Goal: Obtain resource: Download file/media

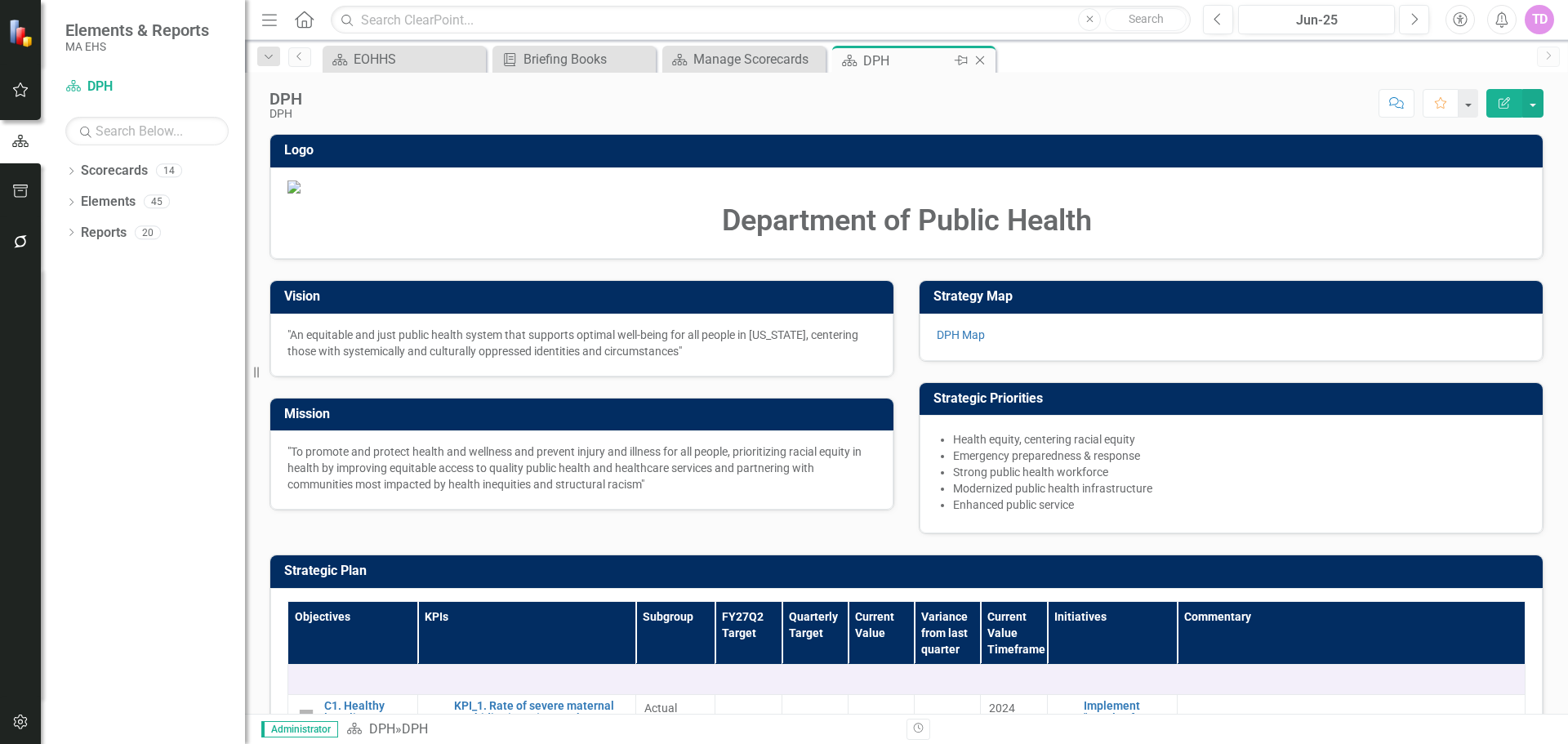
click at [977, 63] on icon at bounding box center [979, 60] width 9 height 9
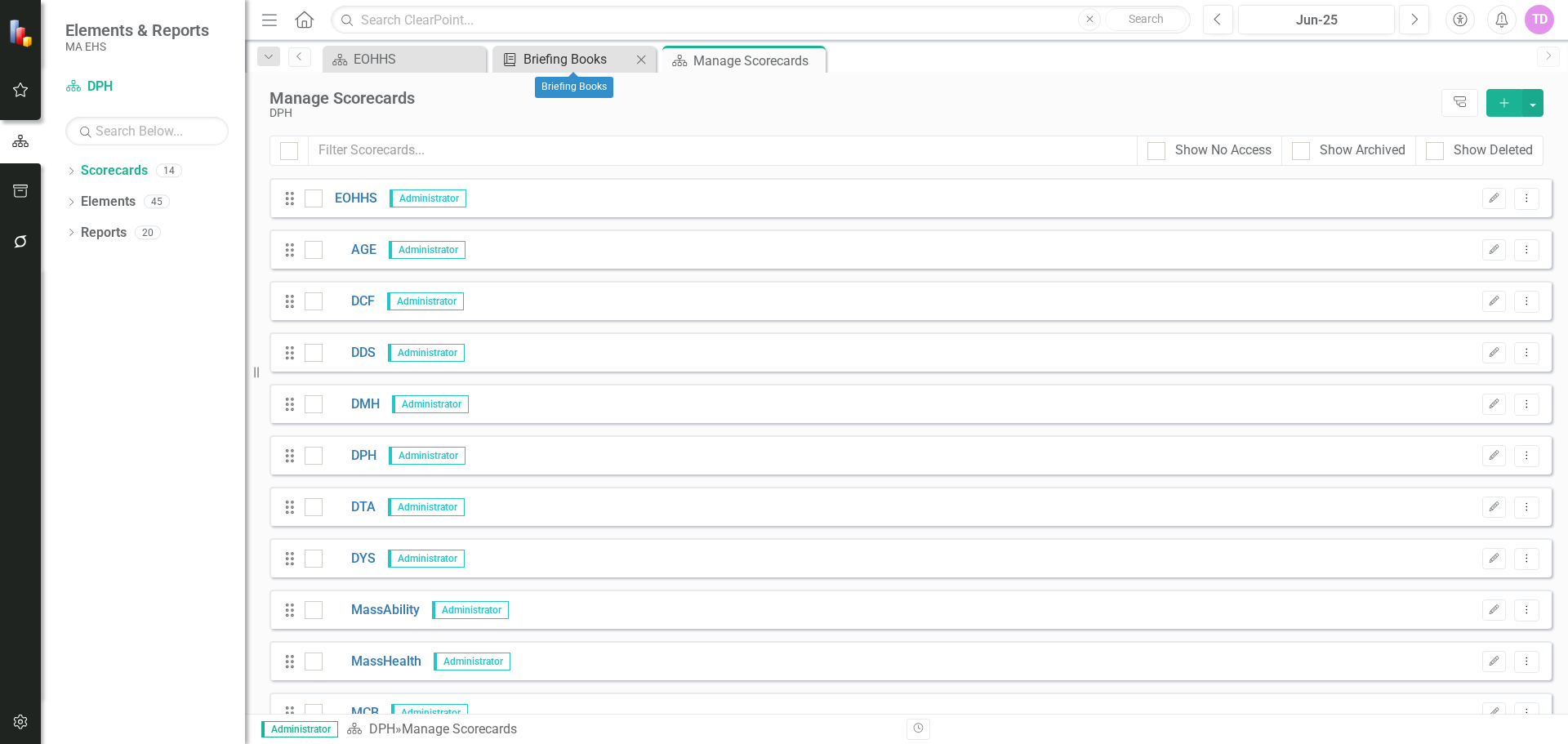
click at [576, 60] on div "Briefing Books" at bounding box center [578, 59] width 108 height 20
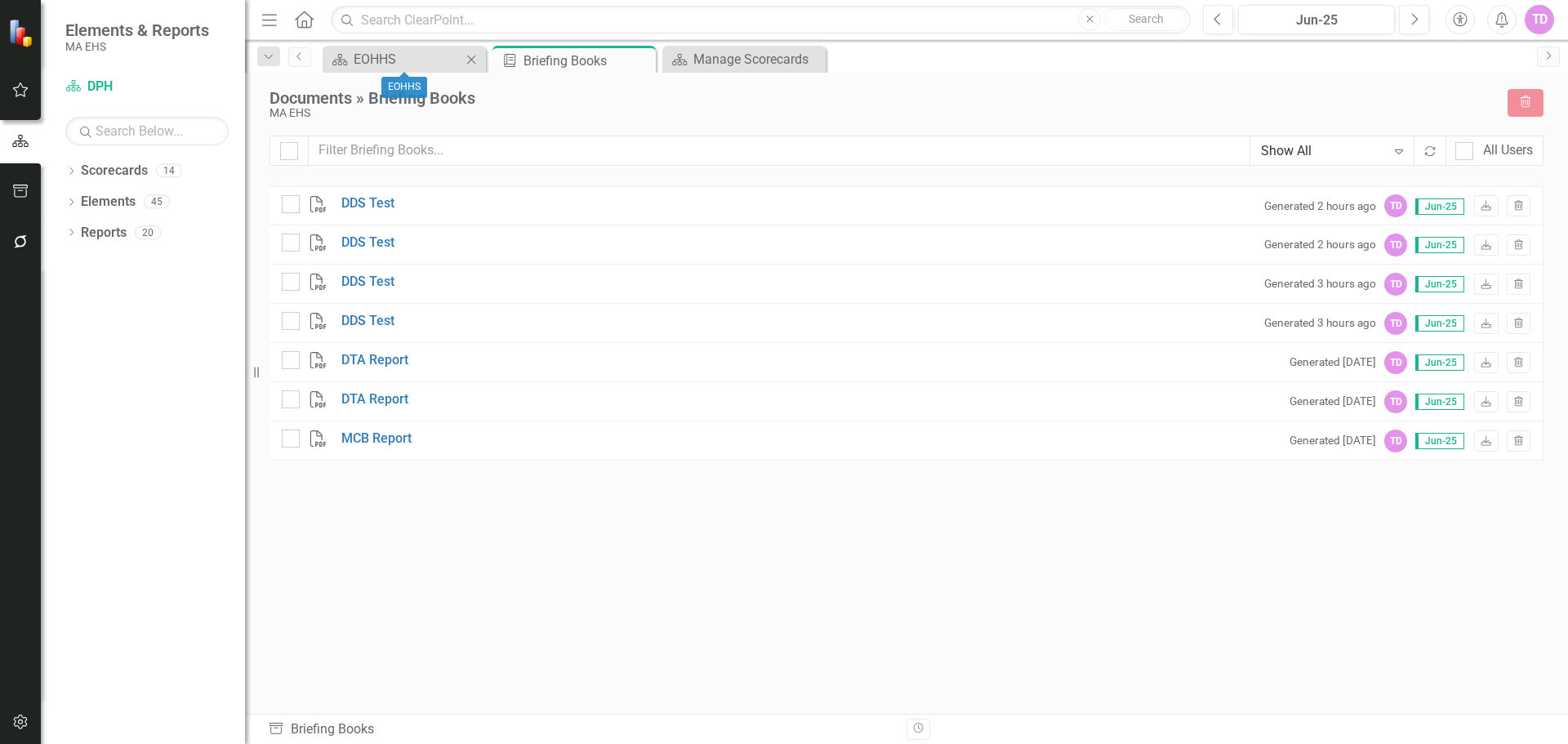
click at [422, 47] on div "Scorecard EOHHS Close" at bounding box center [404, 59] width 163 height 27
click at [422, 56] on div "EOHHS" at bounding box center [408, 59] width 108 height 20
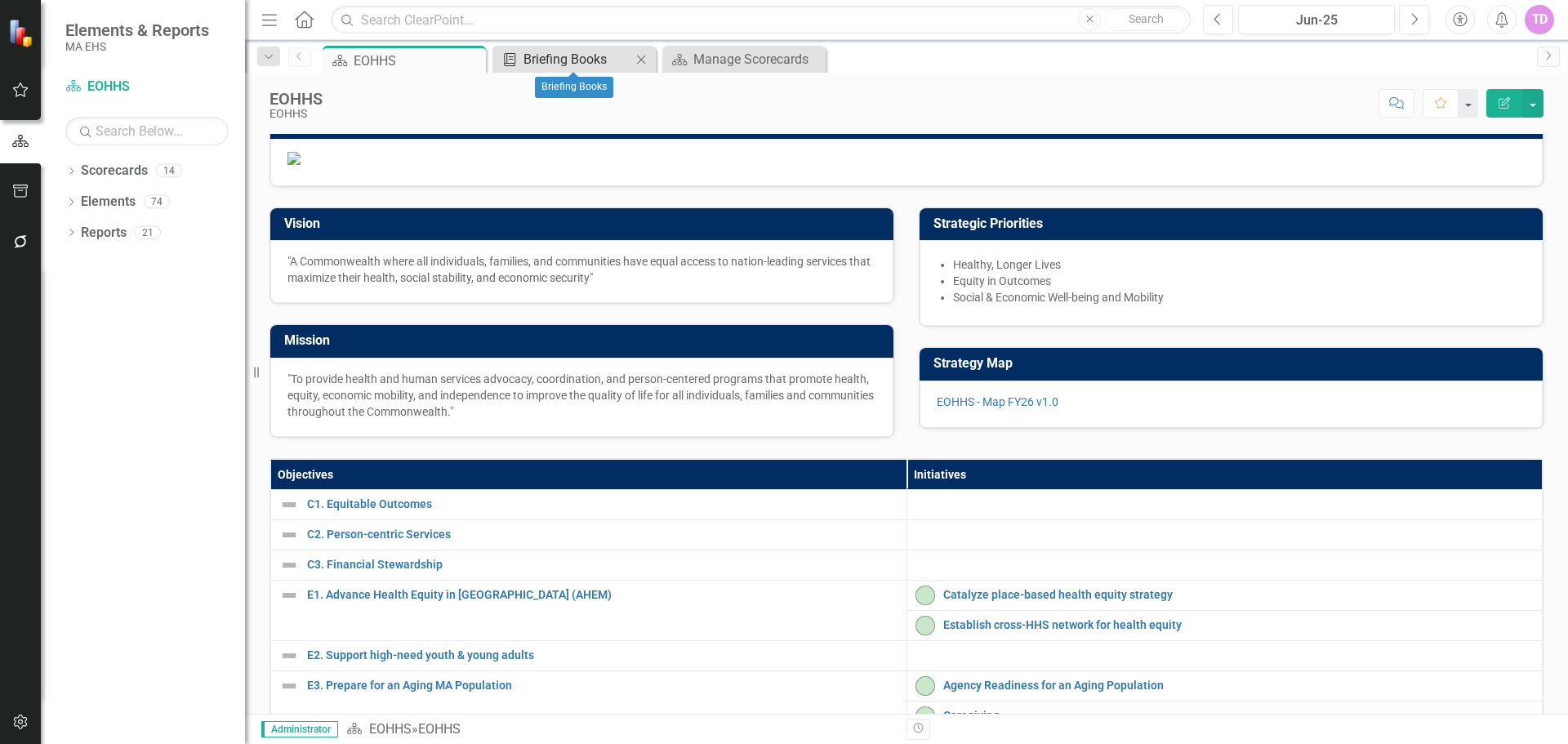
scroll to position [28, 0]
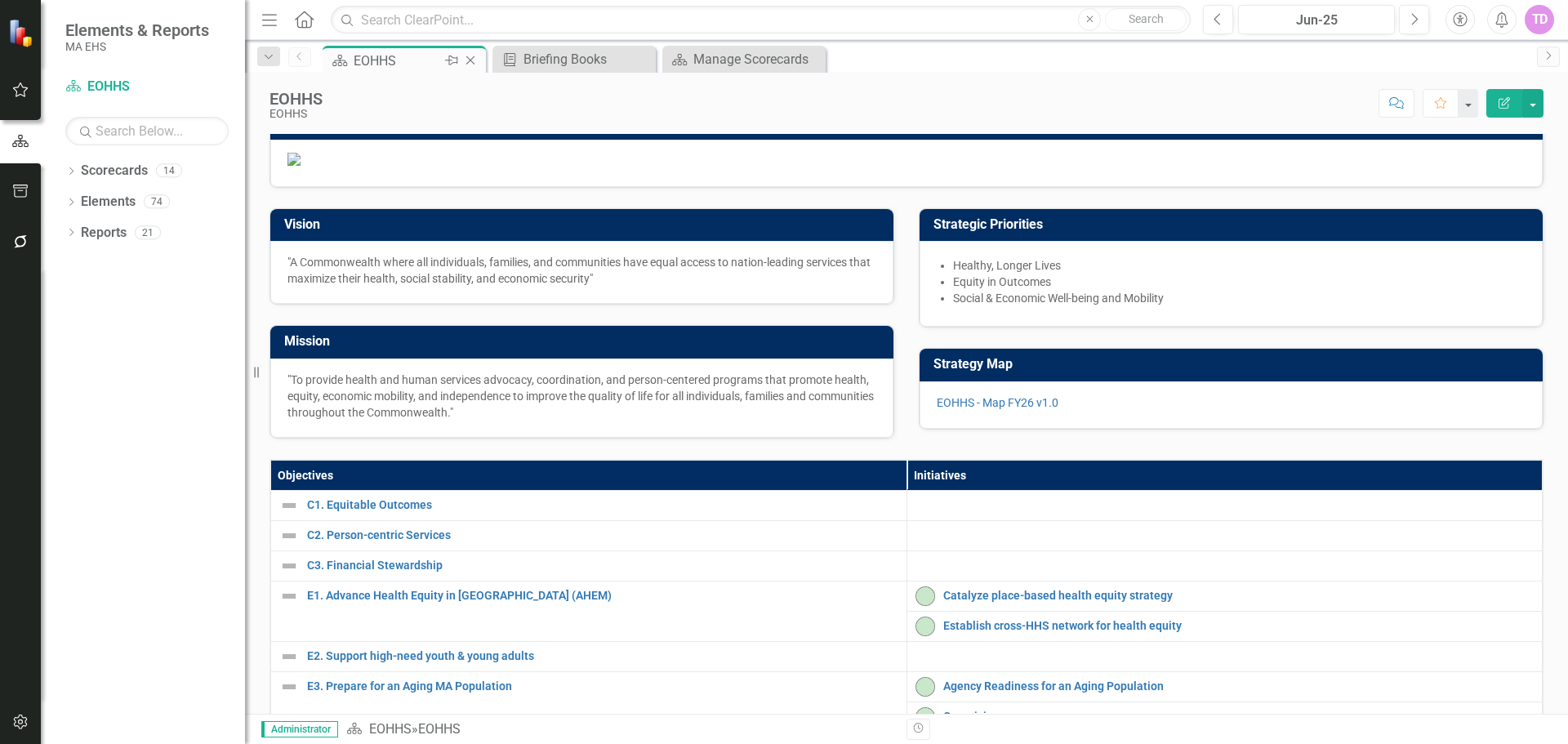
click at [474, 60] on icon "Close" at bounding box center [470, 60] width 16 height 13
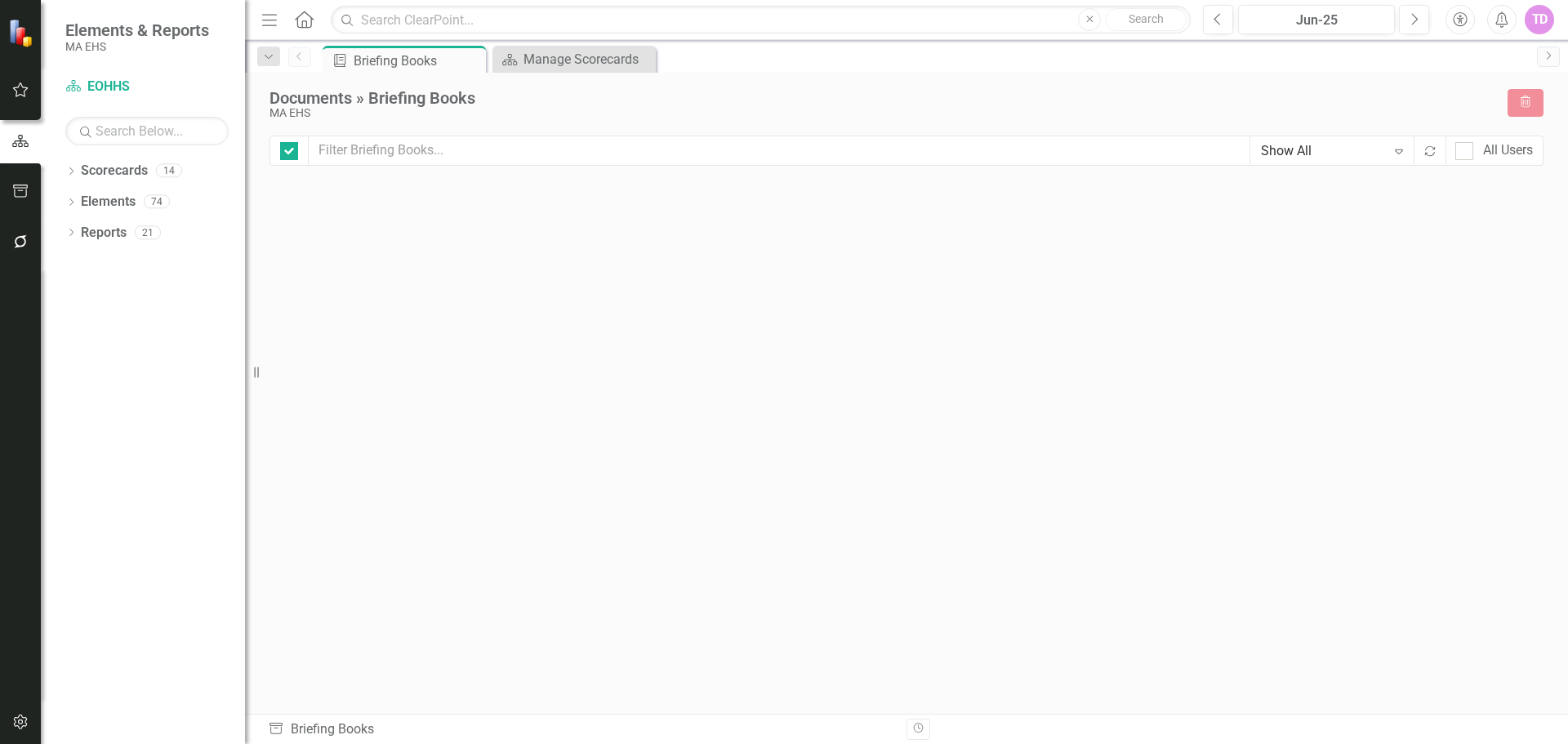
checkbox input "false"
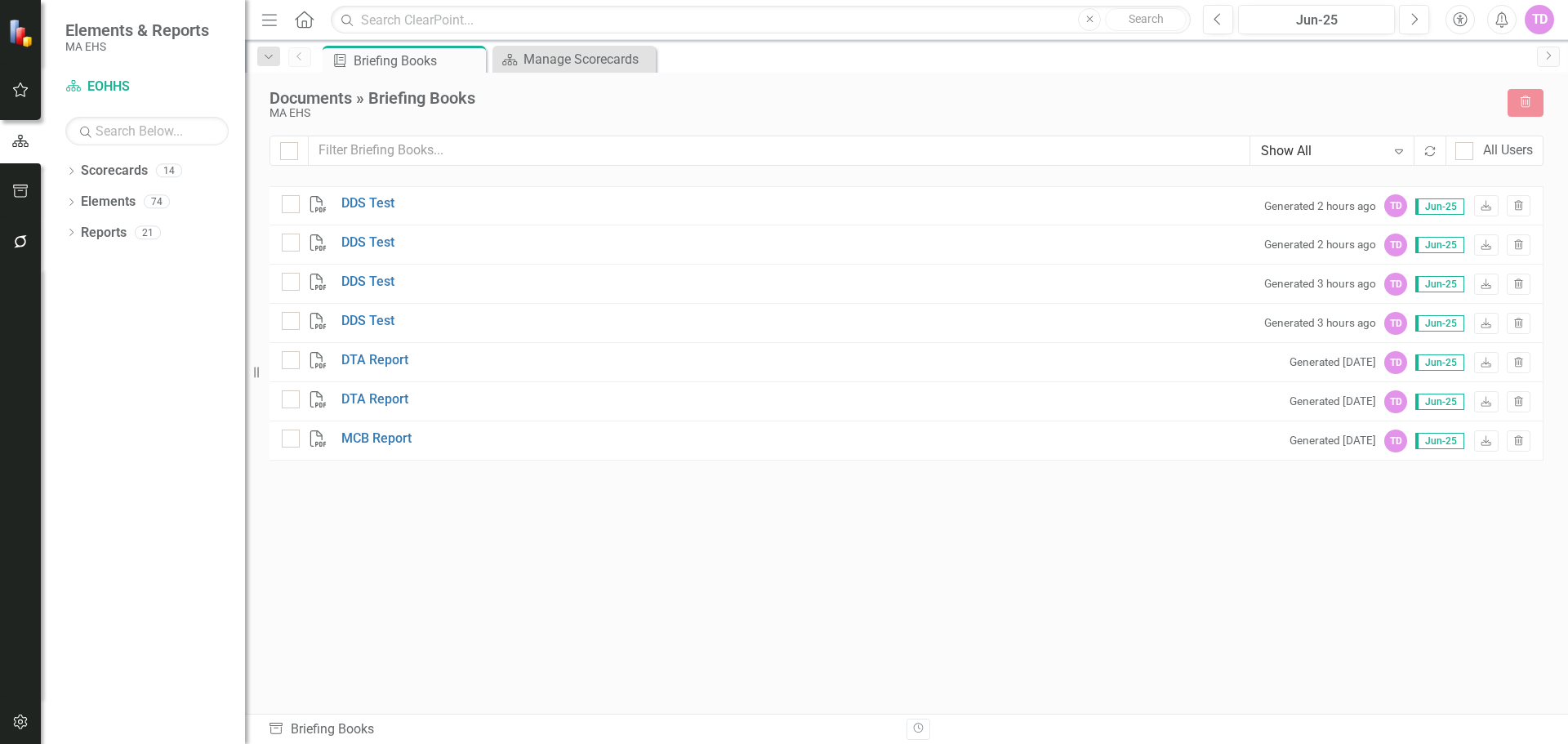
click at [396, 279] on div "PDF DDS Test" at bounding box center [342, 284] width 121 height 18
click at [388, 241] on link "DDS Test" at bounding box center [368, 243] width 53 height 19
click at [11, 146] on icon "button" at bounding box center [20, 141] width 18 height 15
click at [17, 89] on icon "button" at bounding box center [20, 89] width 17 height 13
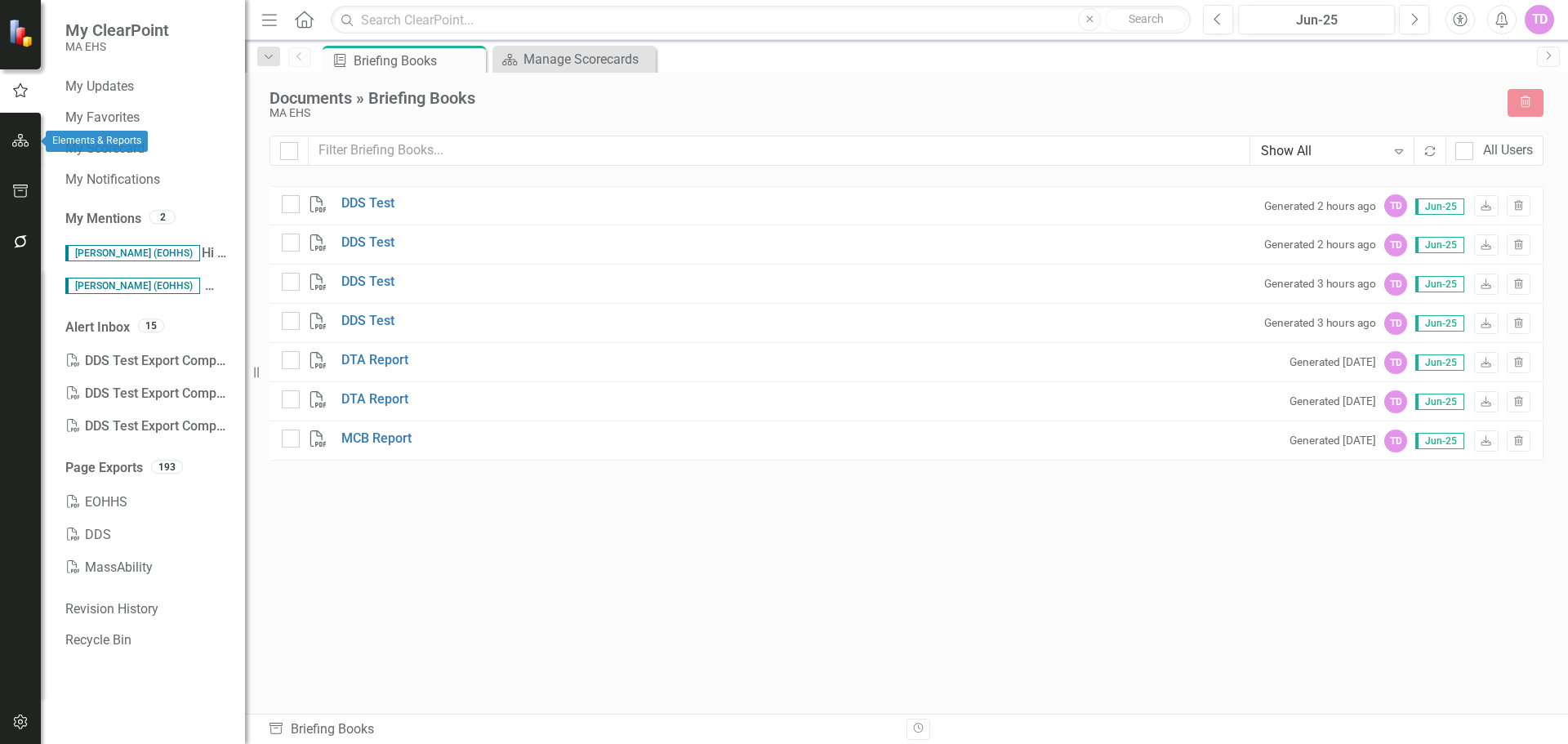
click at [16, 149] on button "button" at bounding box center [20, 141] width 37 height 34
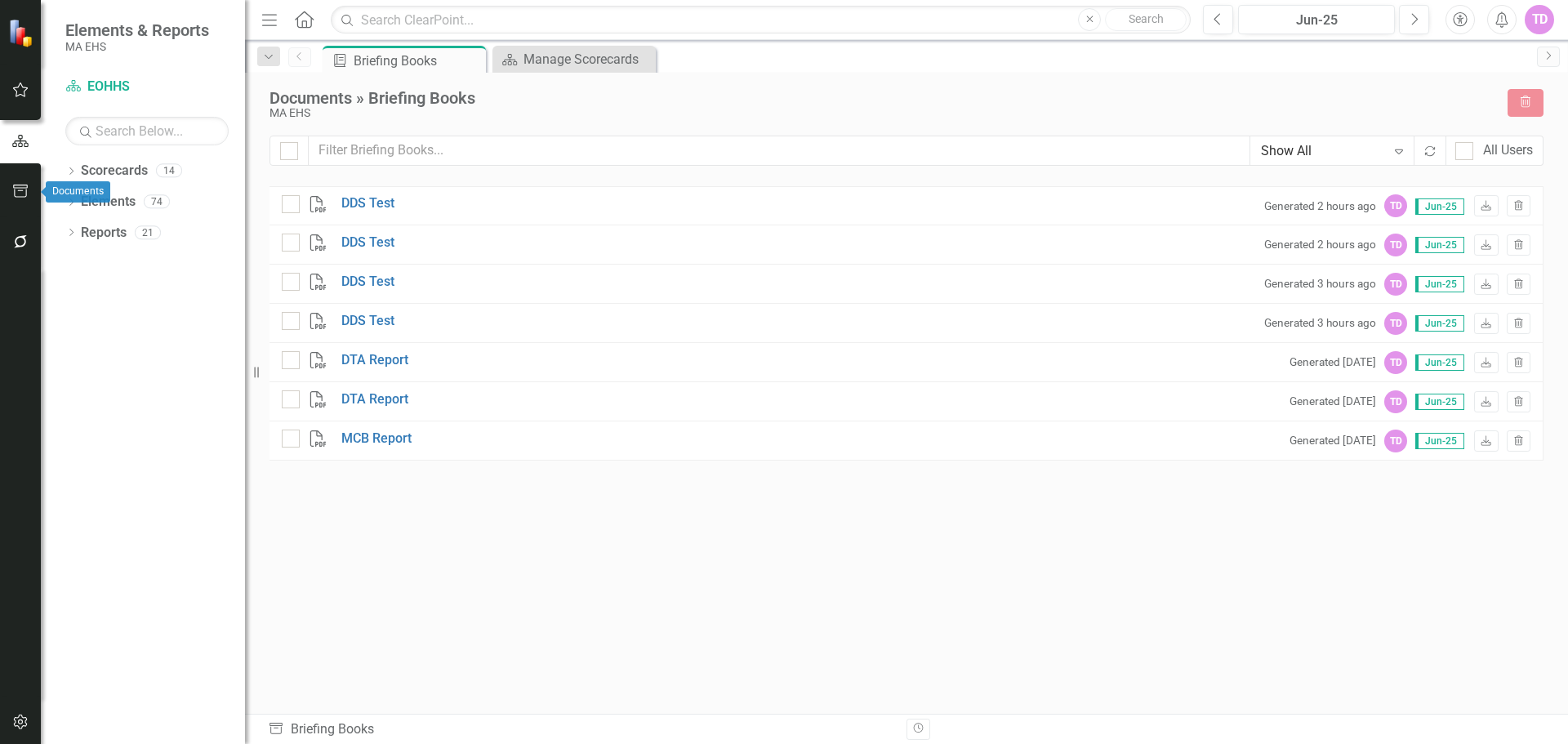
click at [14, 192] on icon "button" at bounding box center [20, 191] width 15 height 13
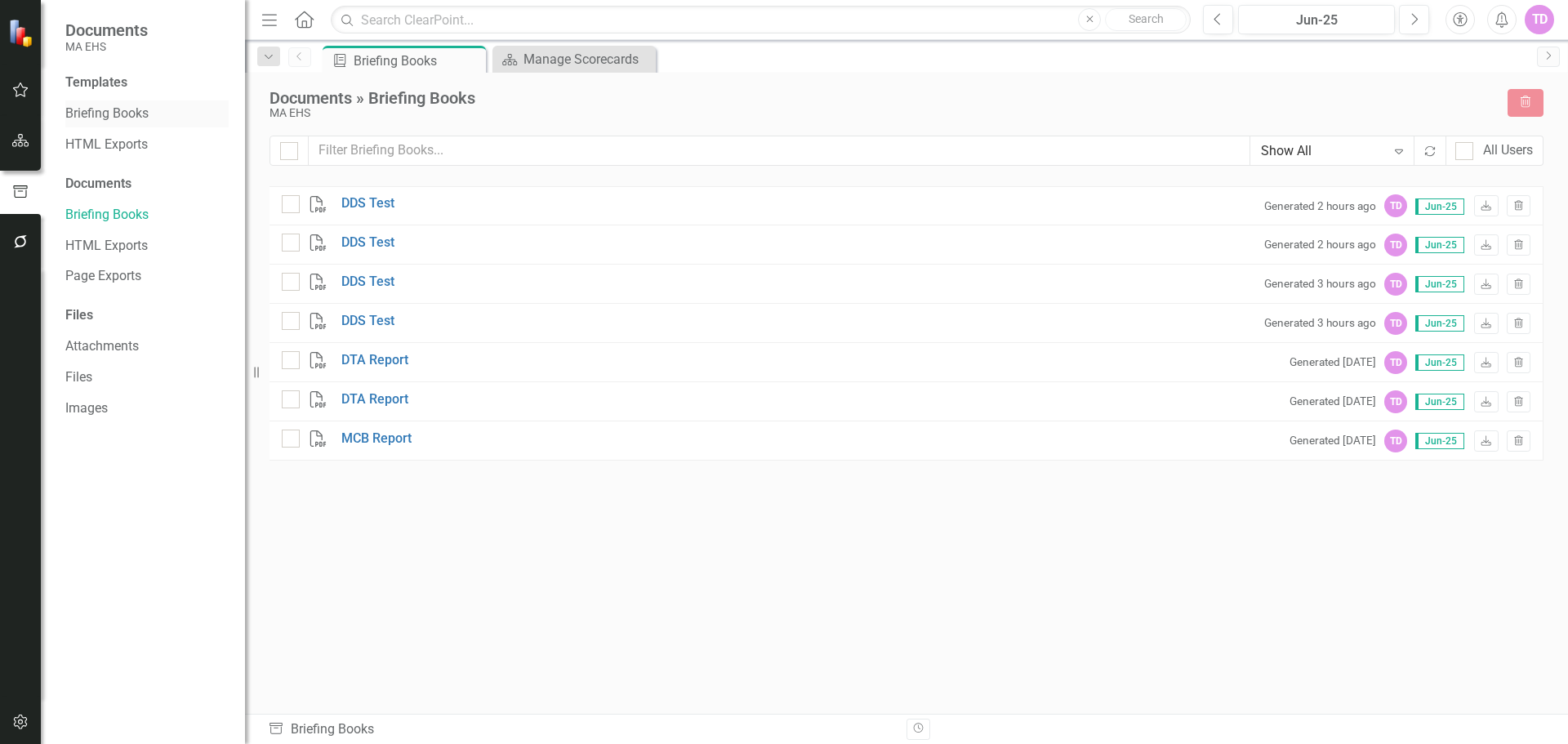
click at [127, 127] on div "Briefing Books" at bounding box center [146, 113] width 163 height 27
click at [141, 115] on link "Briefing Books" at bounding box center [146, 114] width 163 height 19
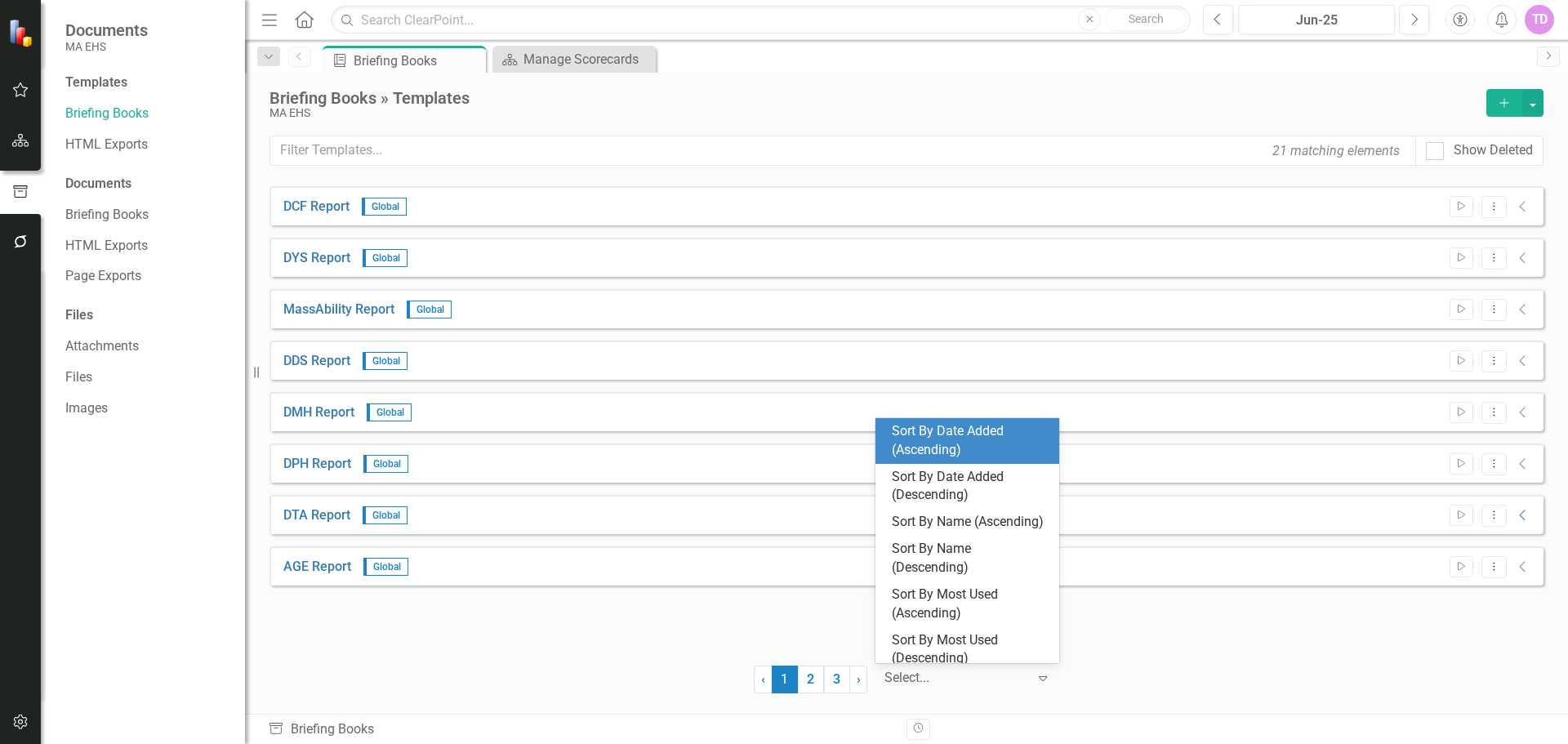
click at [977, 684] on div at bounding box center [955, 679] width 143 height 22
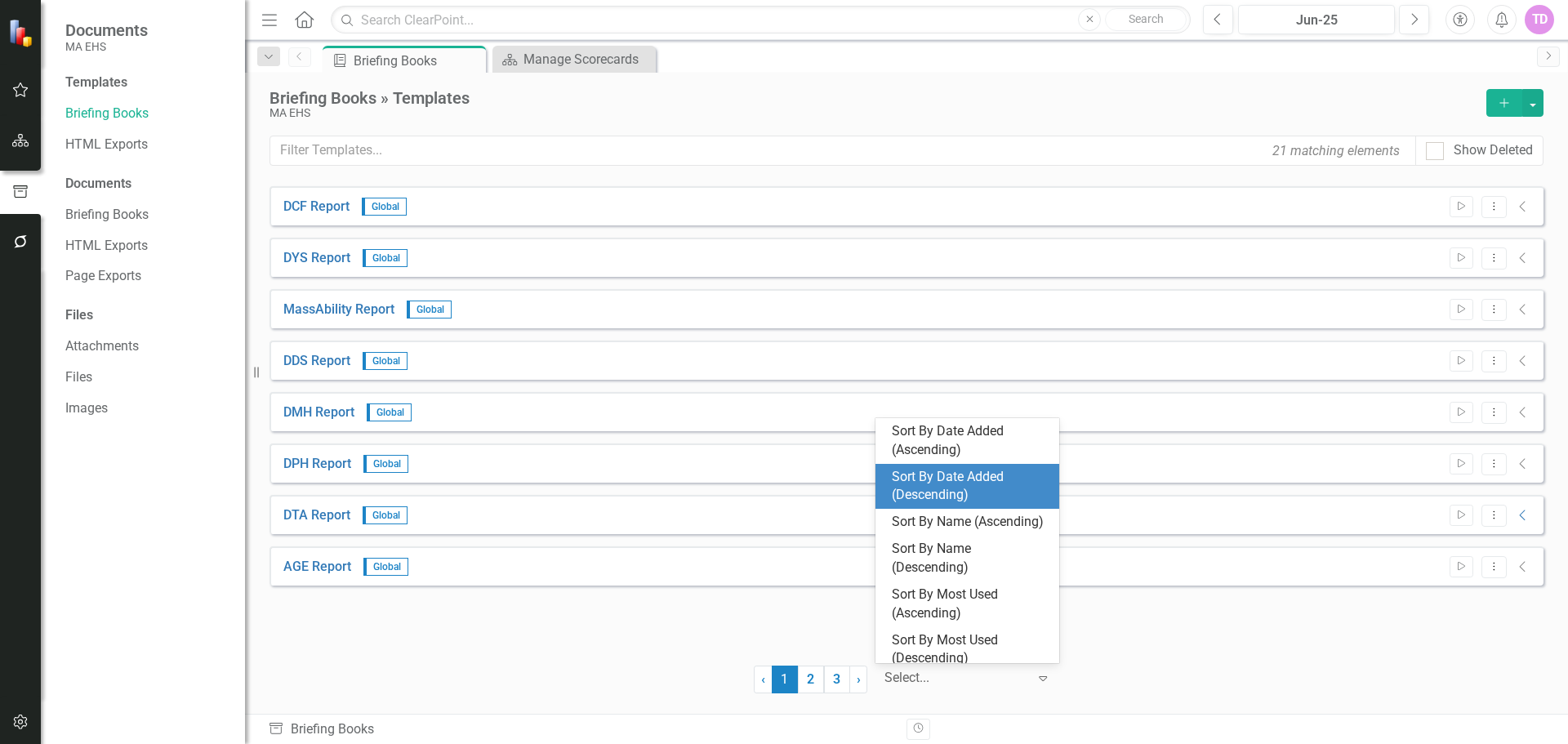
click at [909, 477] on div "Sort By Date Added (Descending)" at bounding box center [970, 487] width 158 height 38
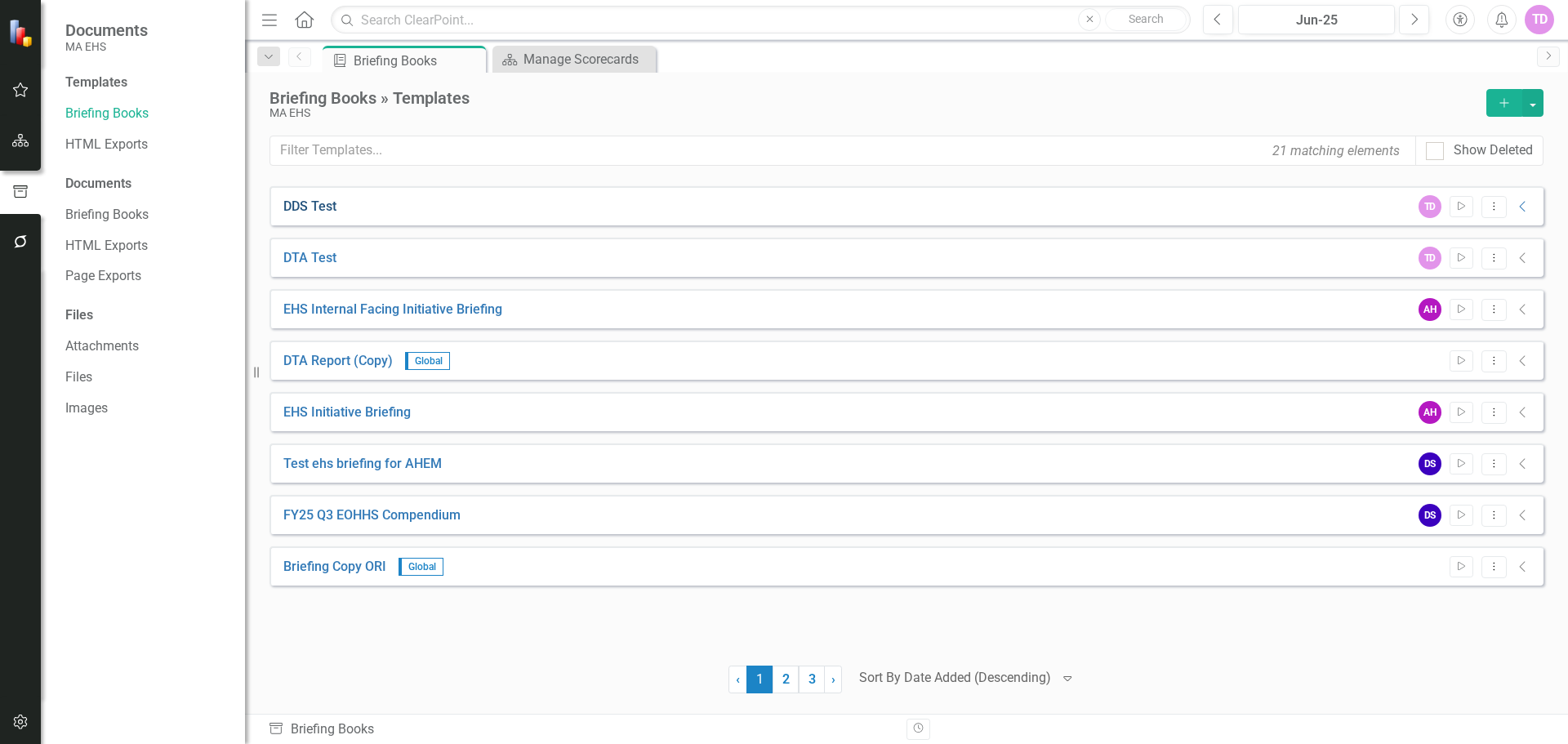
click at [310, 199] on link "DDS Test" at bounding box center [310, 207] width 53 height 19
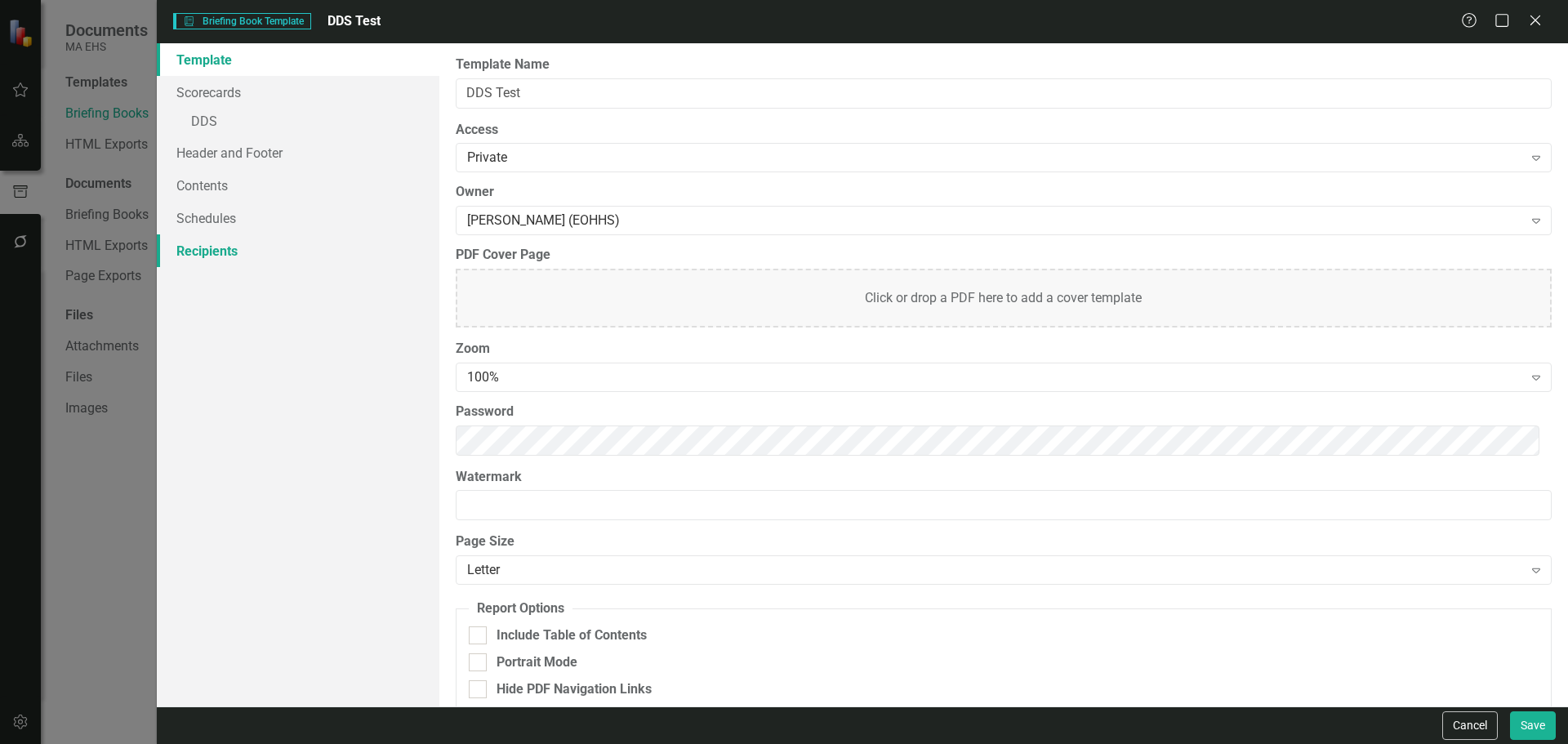
click at [230, 262] on link "Recipients" at bounding box center [298, 250] width 283 height 33
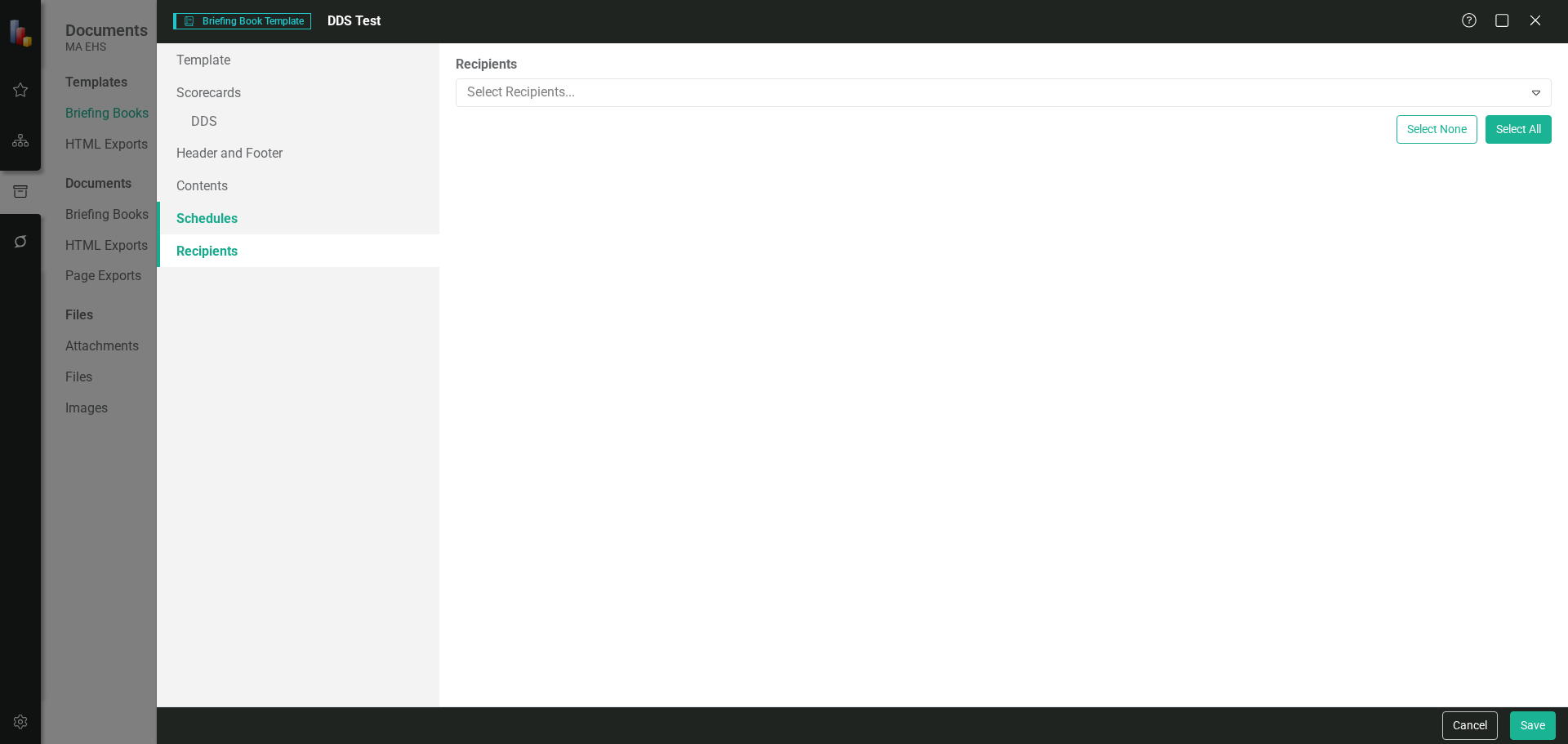
click at [230, 225] on link "Schedules" at bounding box center [298, 218] width 283 height 33
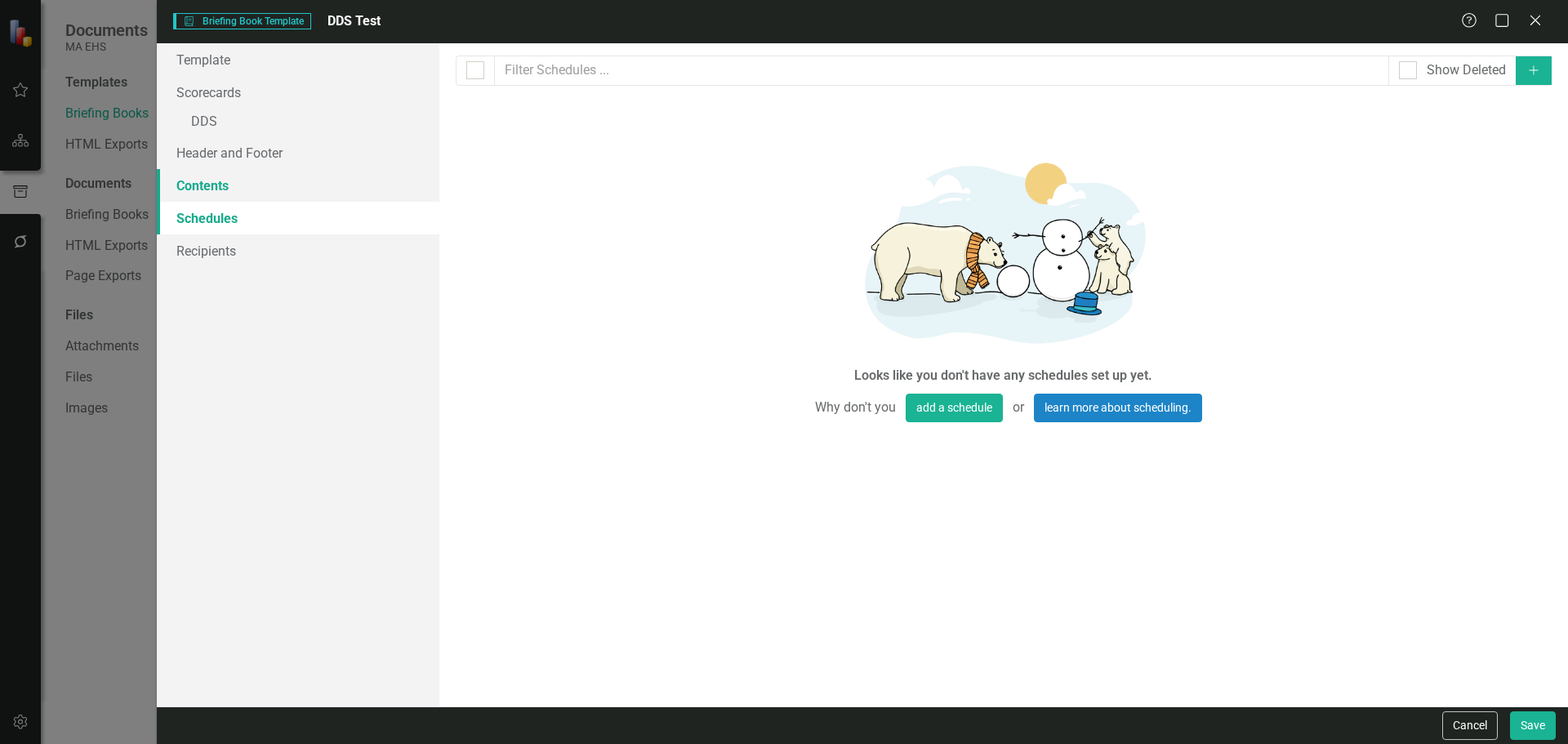
click at [220, 180] on link "Contents" at bounding box center [298, 185] width 283 height 33
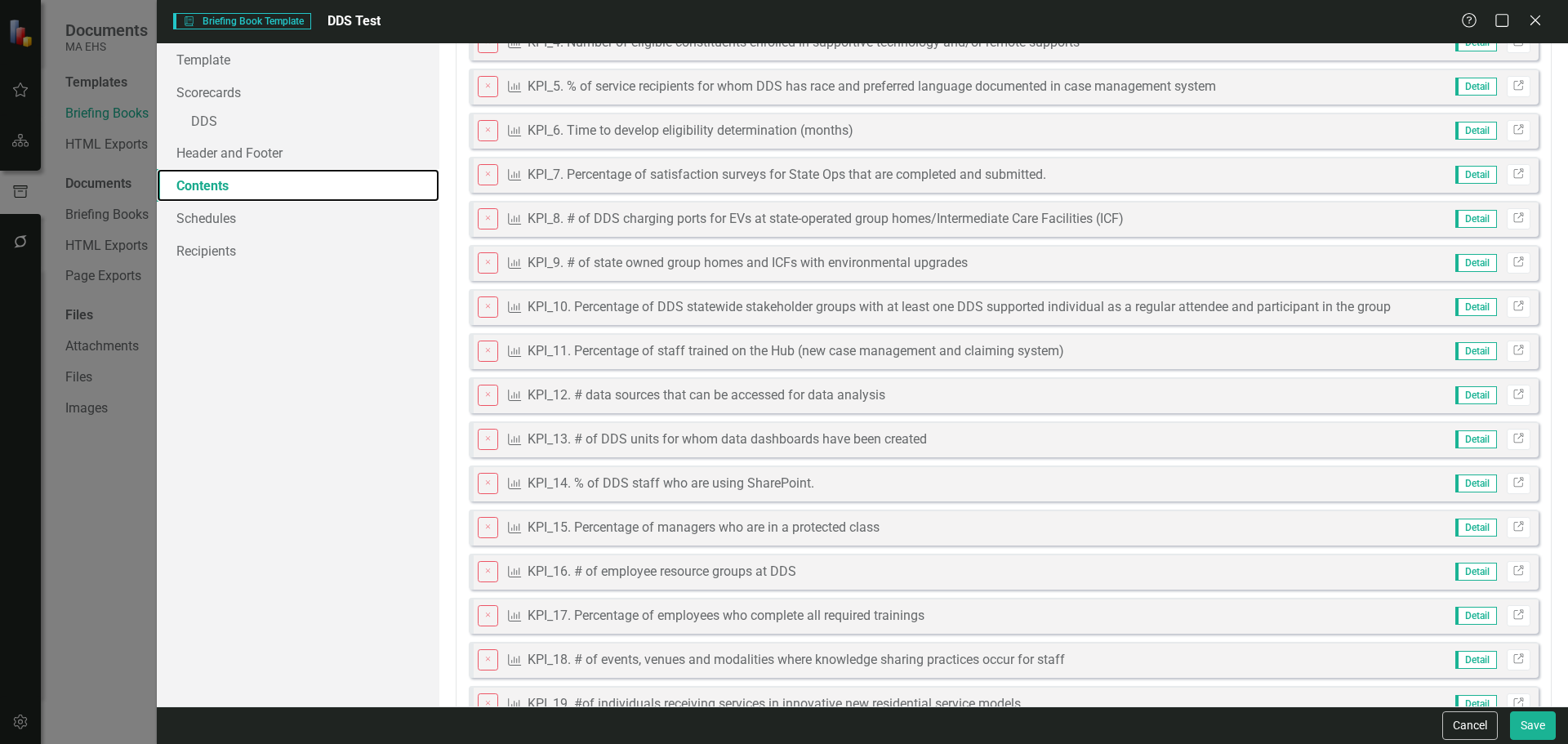
scroll to position [279, 0]
drag, startPoint x: 712, startPoint y: 352, endPoint x: 718, endPoint y: 532, distance: 180.1
click at [718, 532] on fieldset "DDS Close Scorecard Default Summary Link Close Scorecard DDS Scorecard Summary …" at bounding box center [1003, 341] width 1095 height 1131
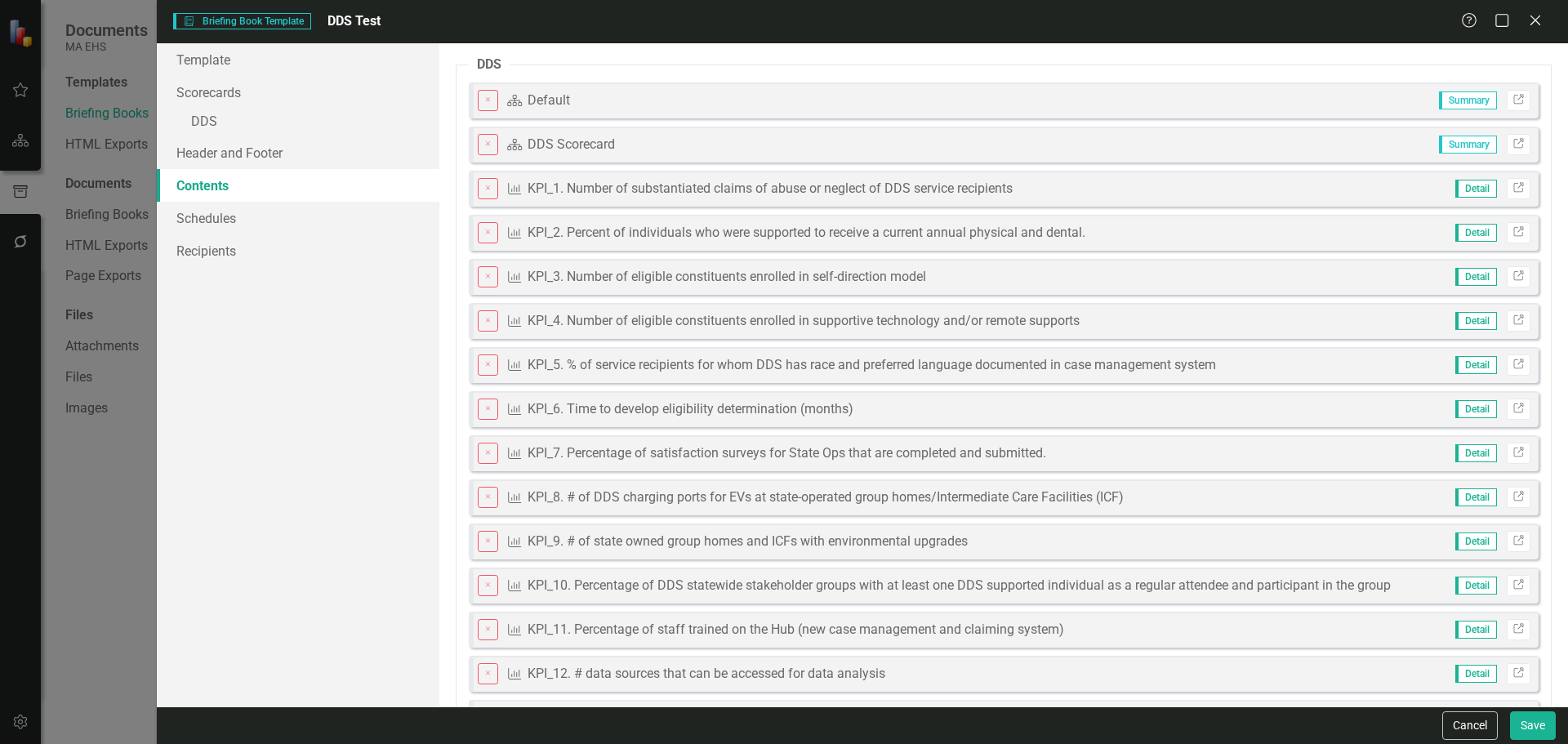
click at [610, 145] on div "DDS Scorecard" at bounding box center [571, 145] width 87 height 19
click at [490, 145] on icon "Close" at bounding box center [489, 144] width 10 height 7
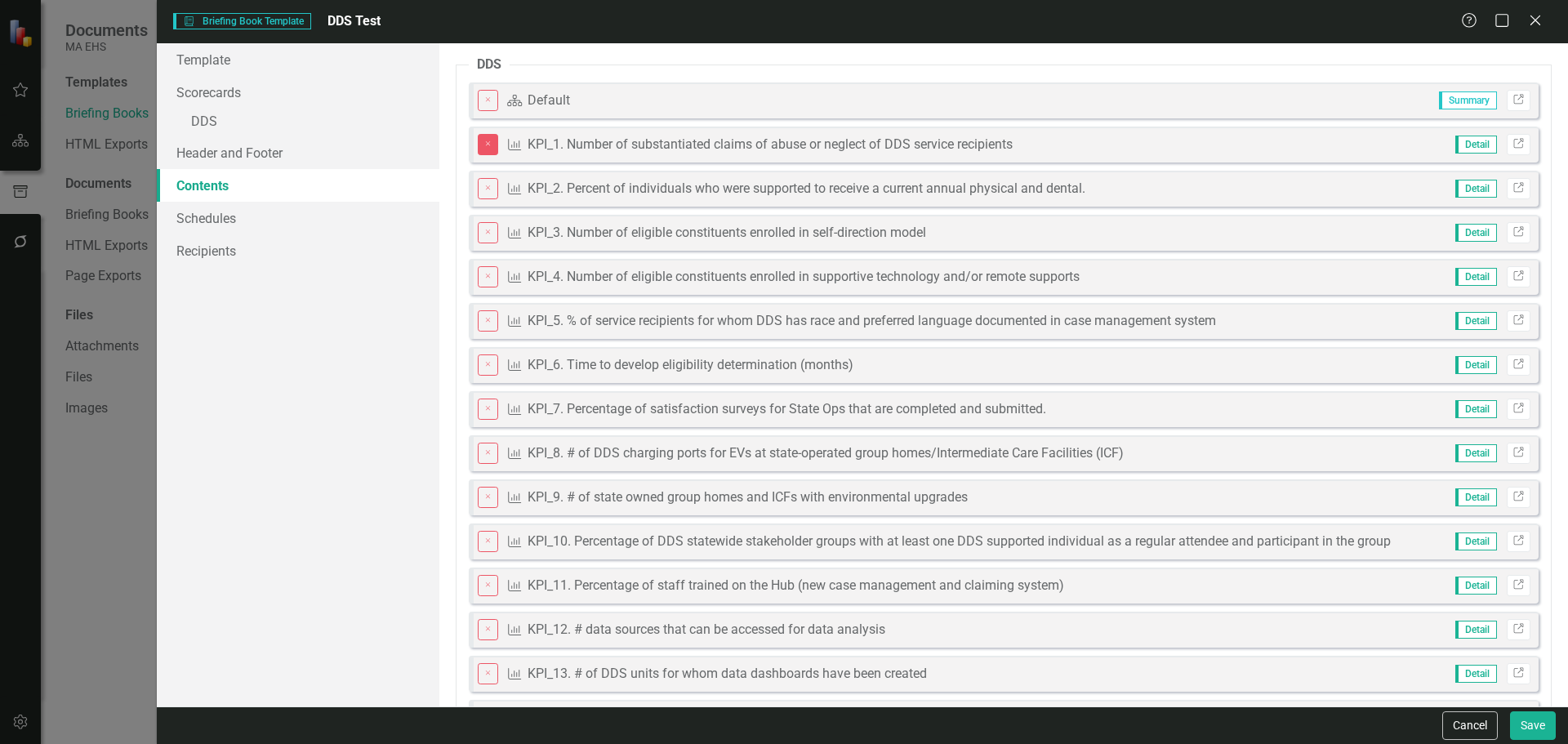
click at [486, 148] on icon "Close" at bounding box center [489, 144] width 10 height 7
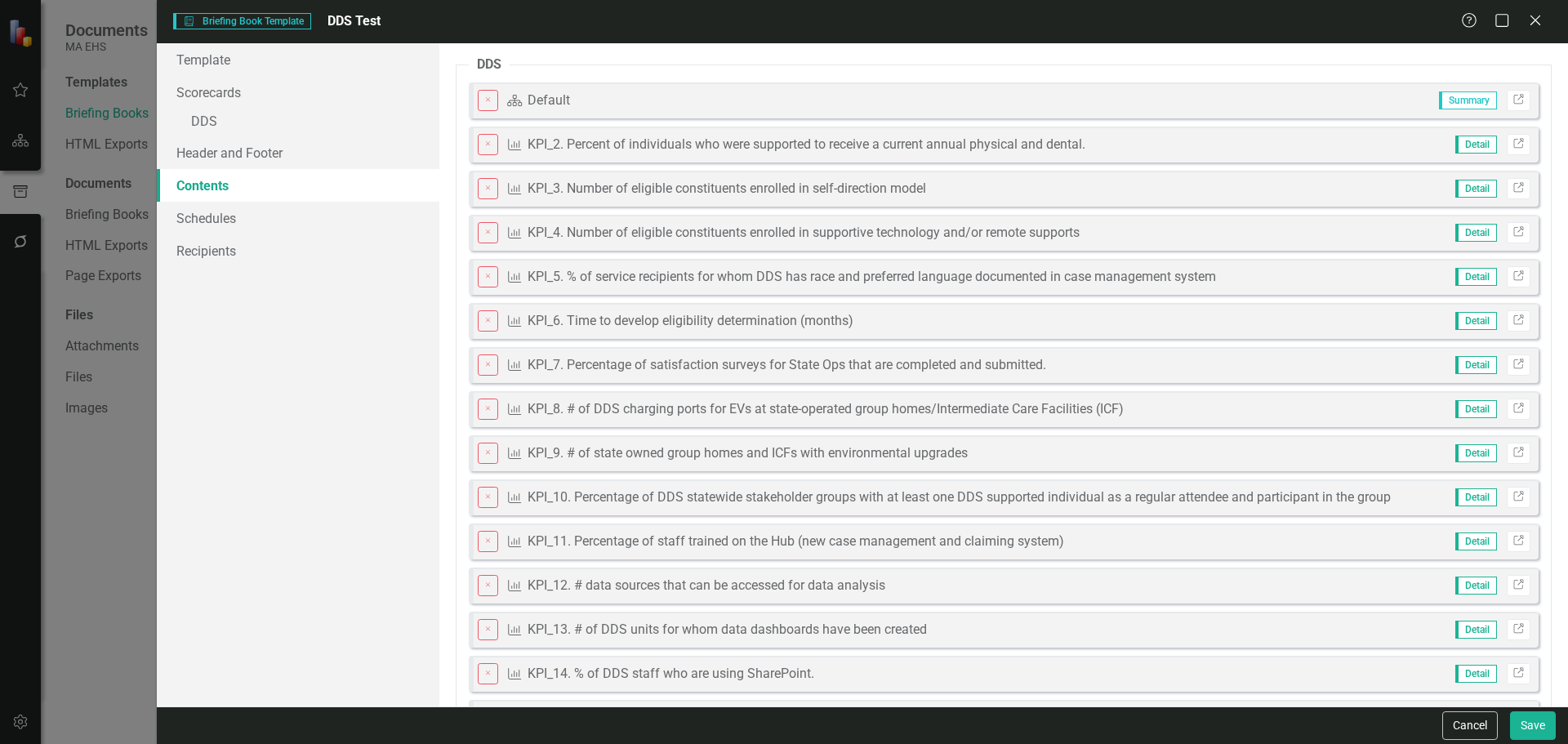
click at [486, 148] on icon "Close" at bounding box center [489, 144] width 10 height 7
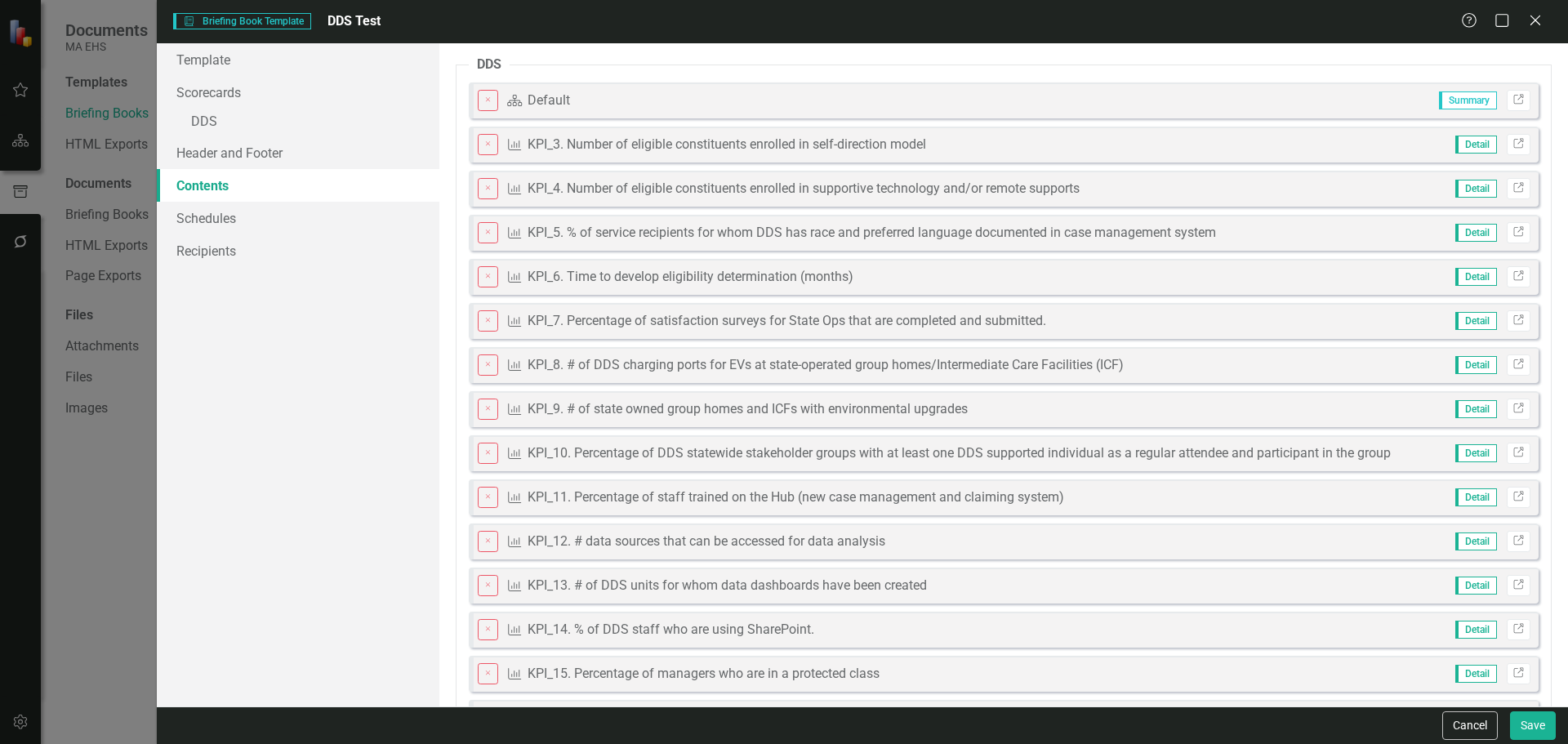
click at [486, 148] on icon "Close" at bounding box center [489, 144] width 10 height 7
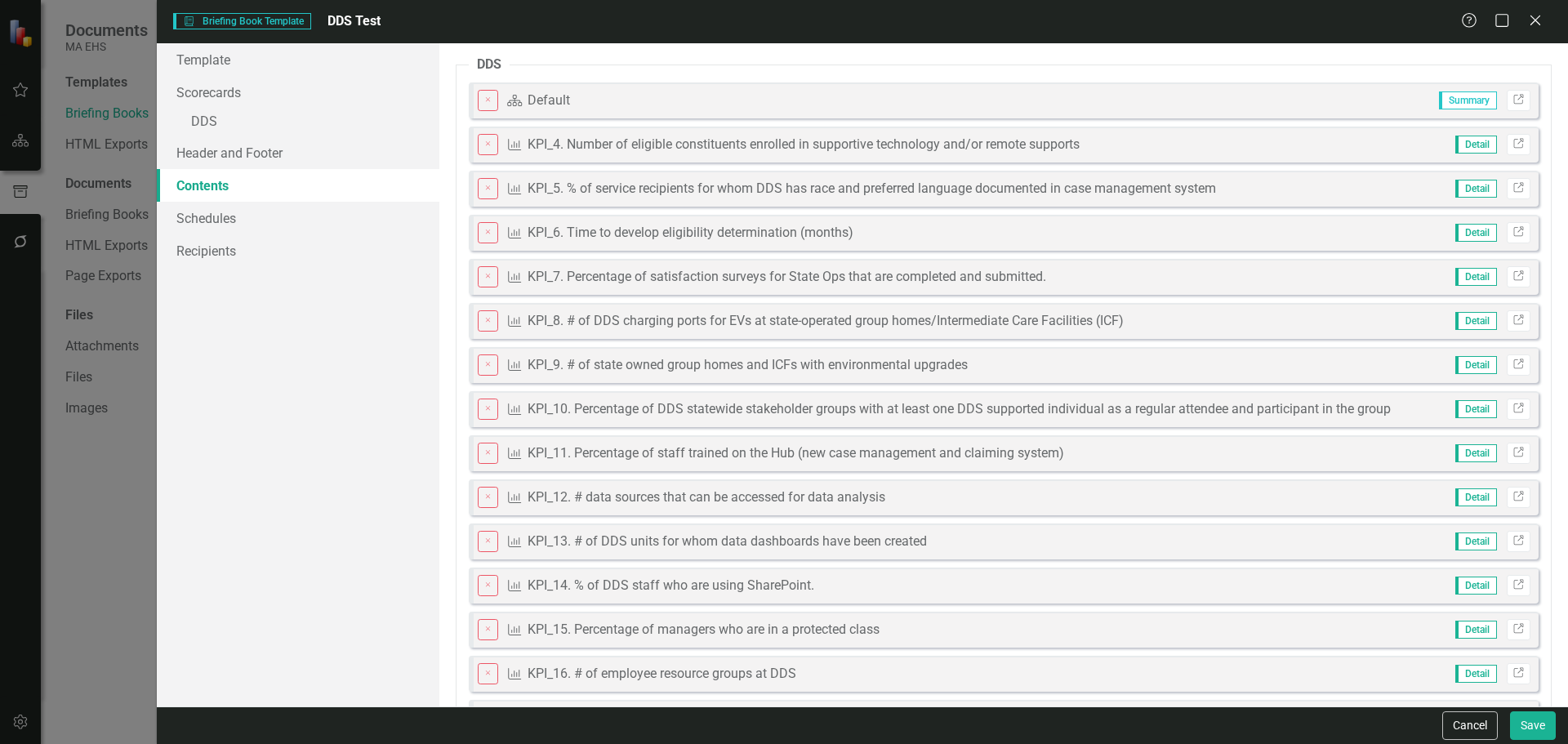
click at [486, 148] on icon "Close" at bounding box center [489, 144] width 10 height 7
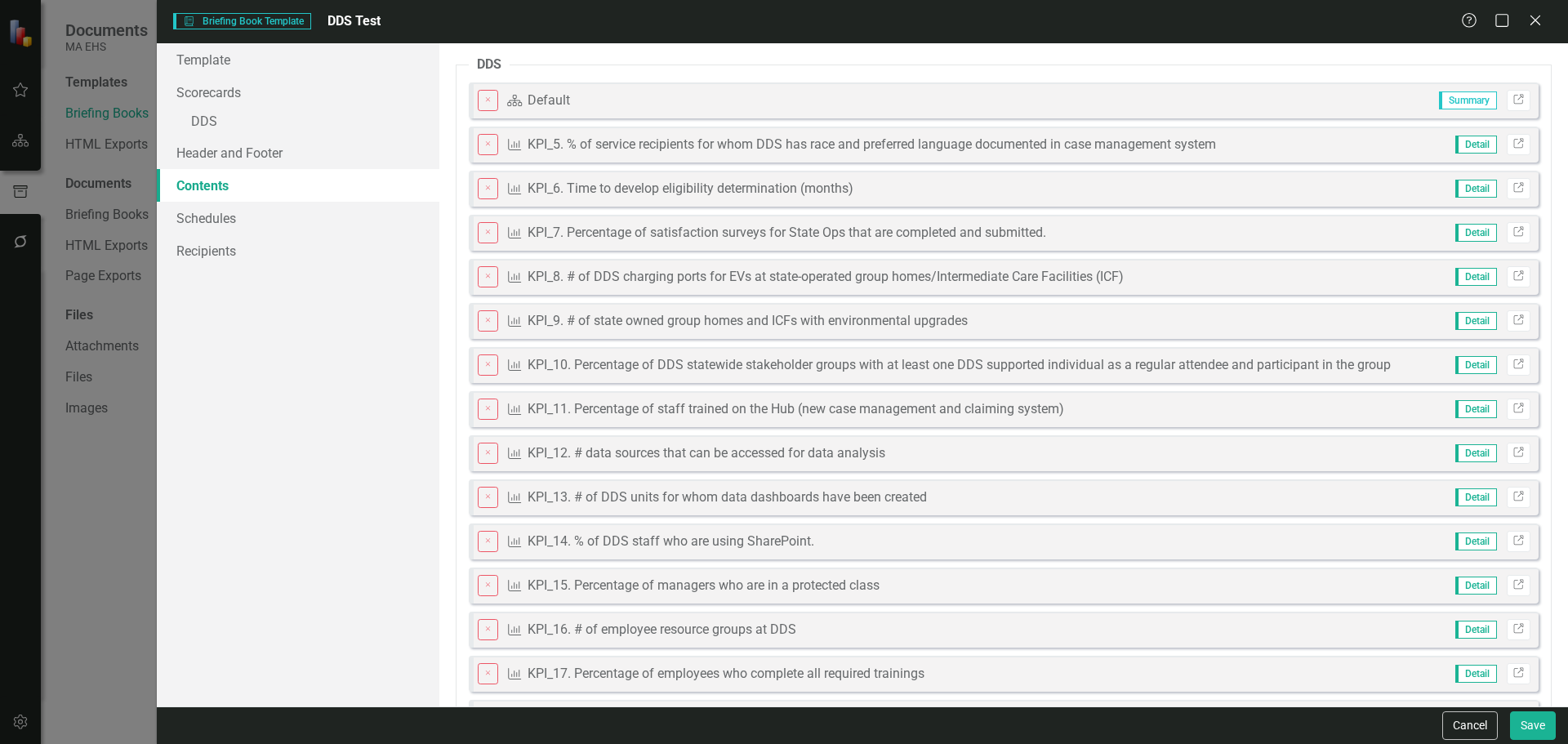
click at [486, 148] on icon "Close" at bounding box center [489, 144] width 10 height 7
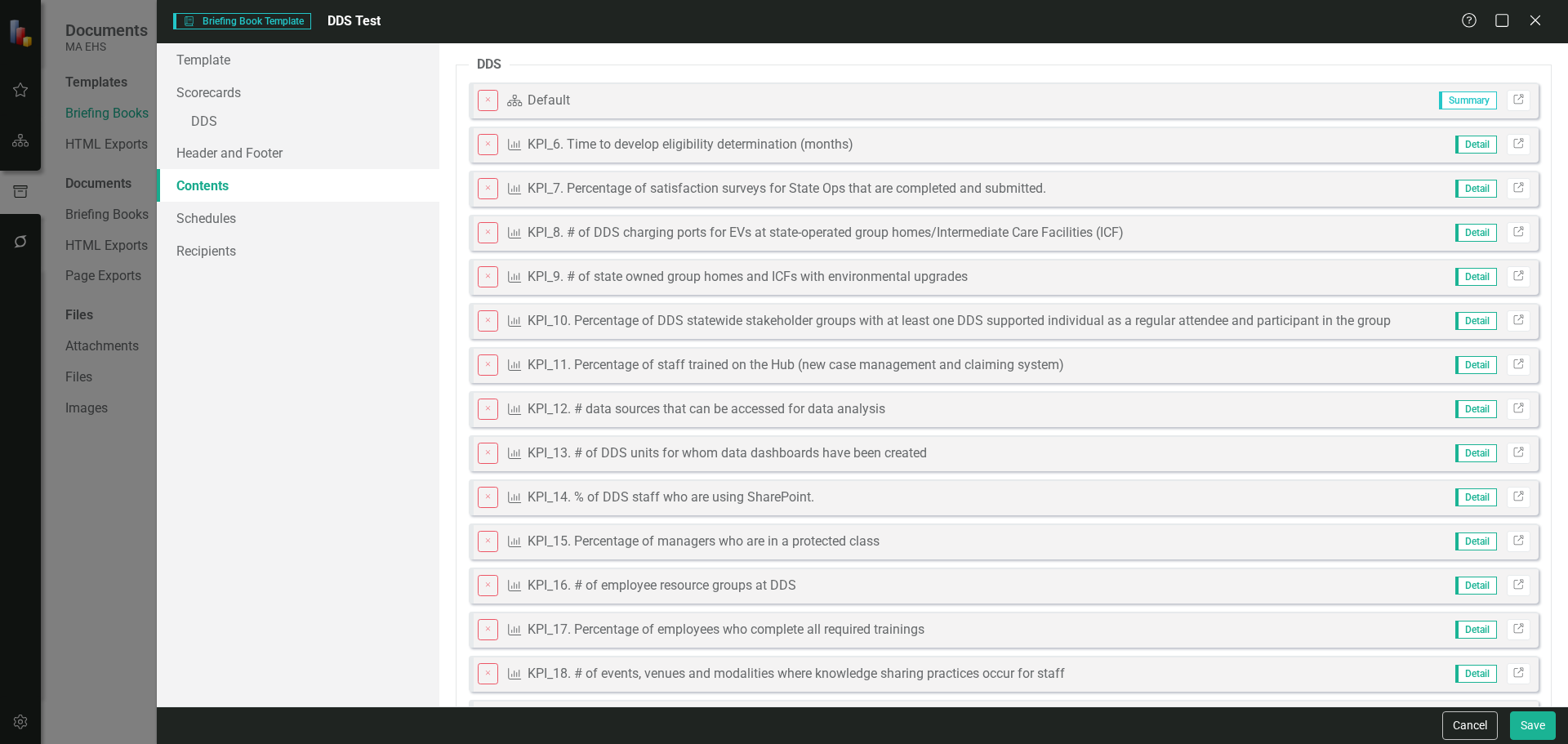
click at [486, 148] on icon "Close" at bounding box center [489, 144] width 10 height 7
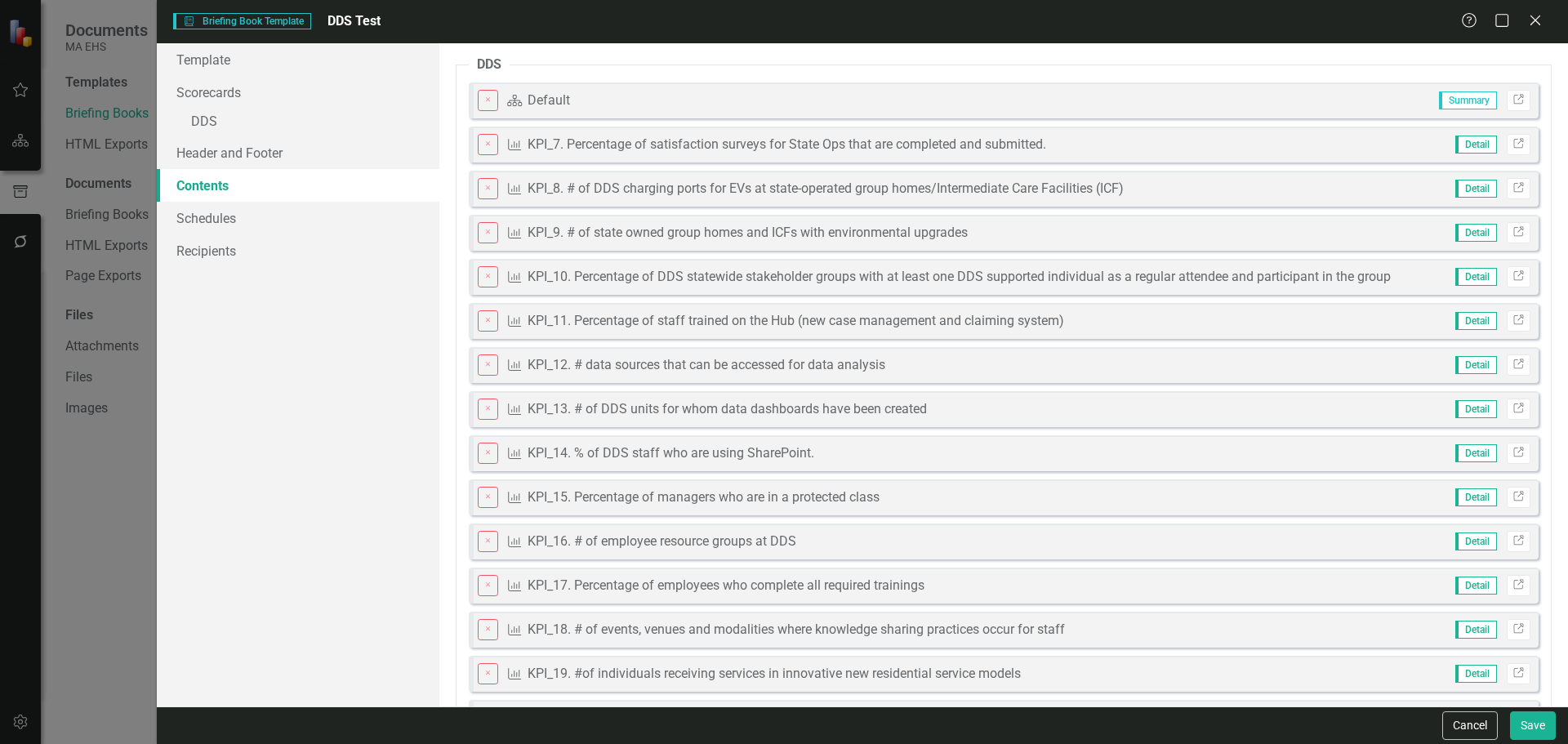
click at [486, 148] on icon "Close" at bounding box center [489, 144] width 10 height 7
click at [486, 185] on icon "Close" at bounding box center [489, 188] width 10 height 7
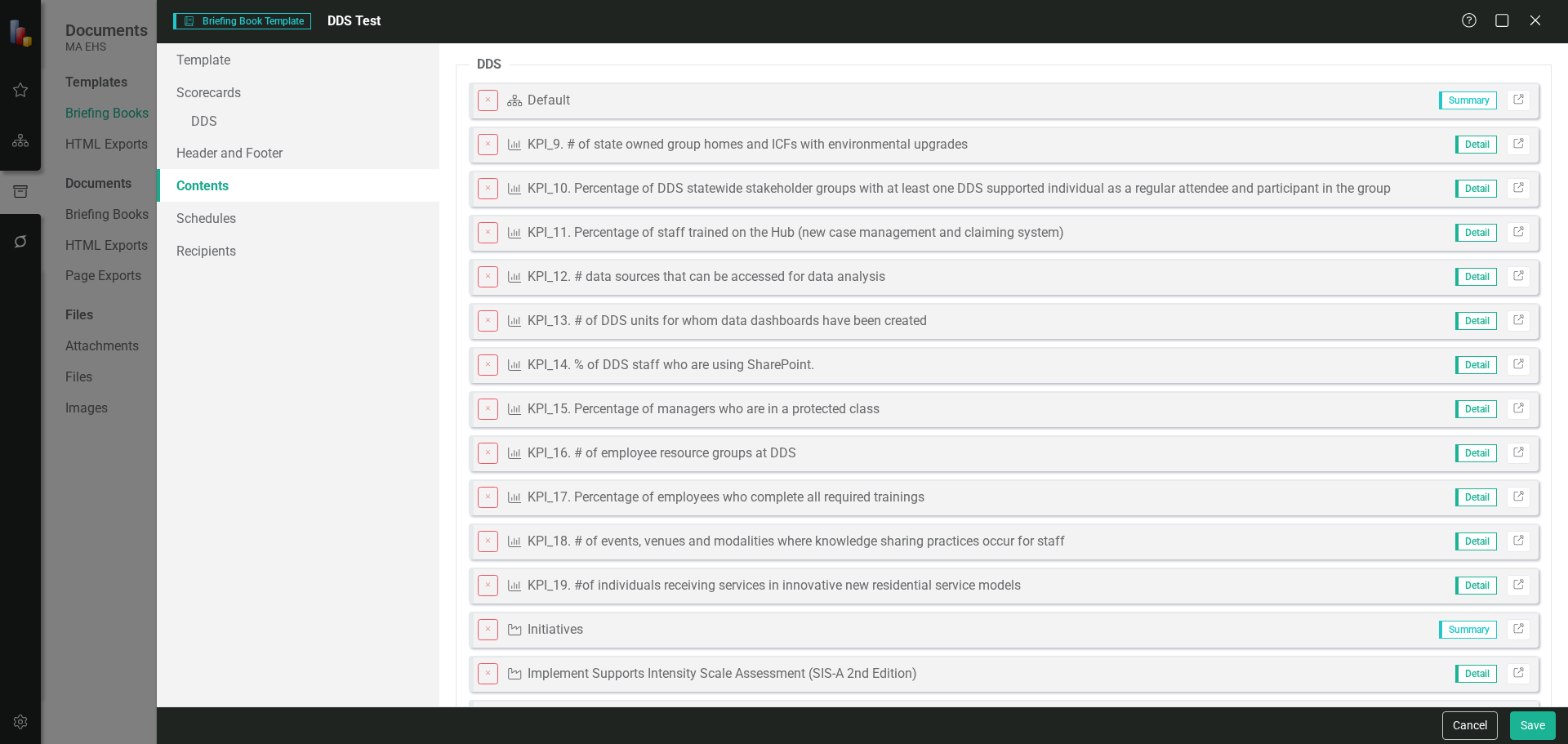
click at [486, 148] on icon "Close" at bounding box center [489, 144] width 10 height 7
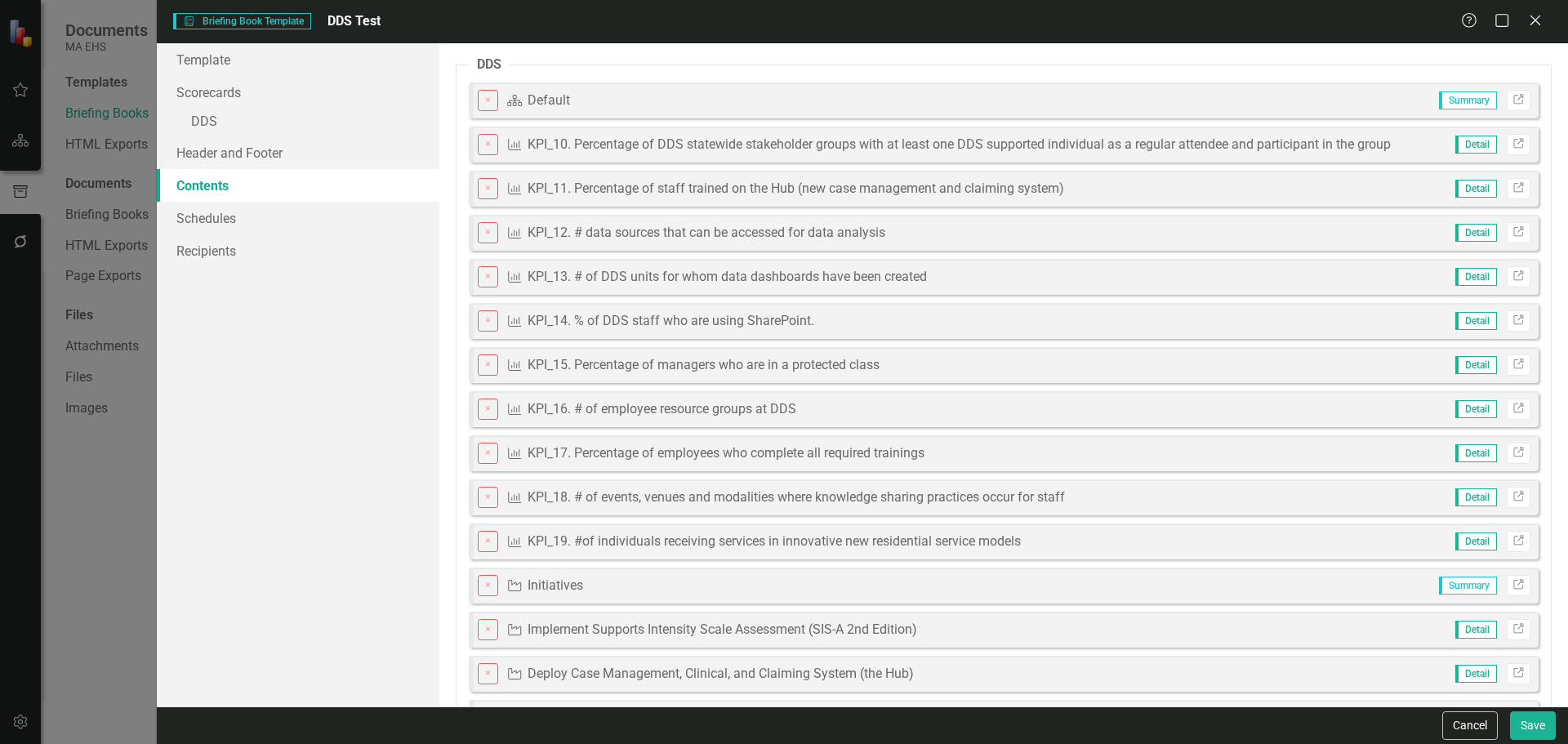
click at [486, 148] on icon "Close" at bounding box center [489, 144] width 10 height 7
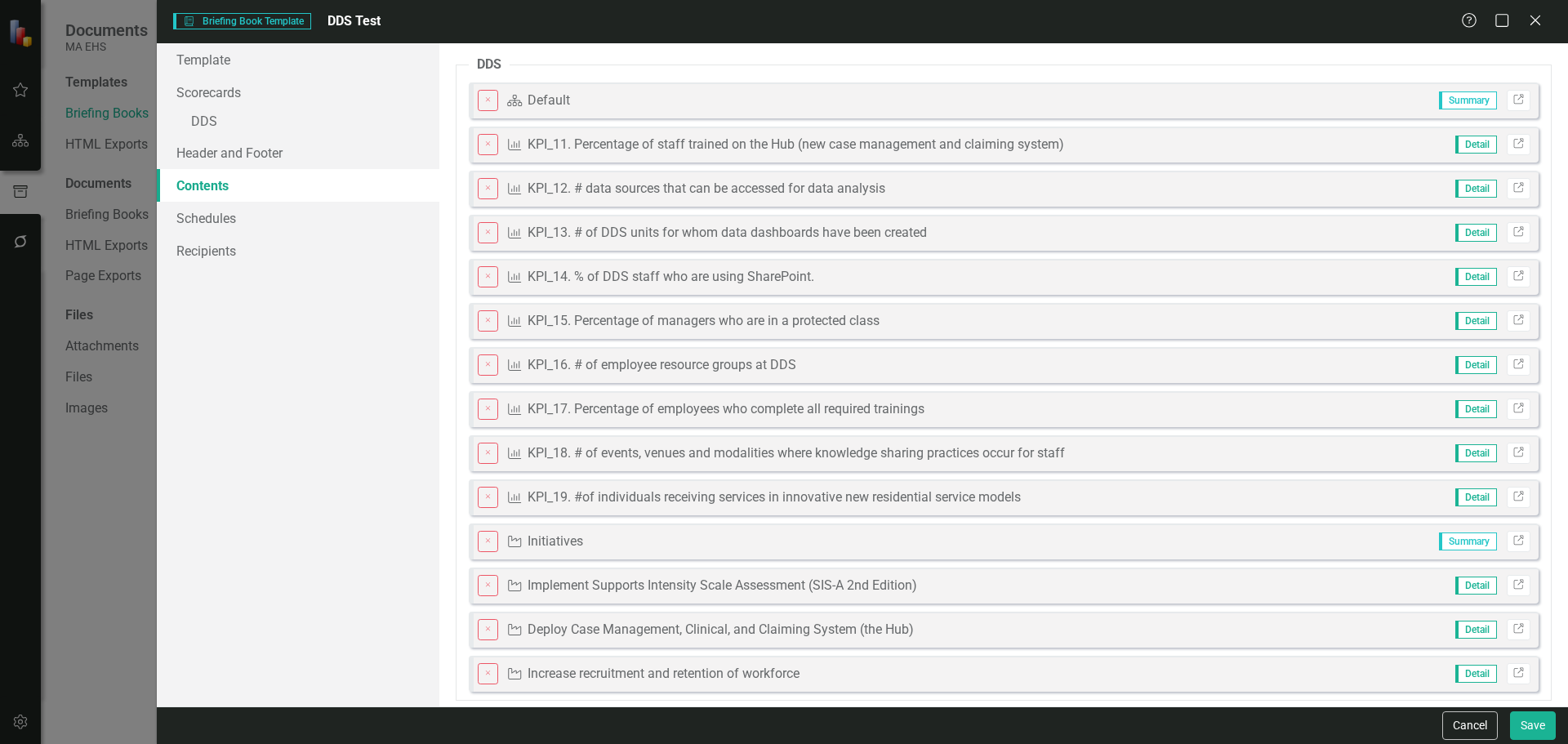
click at [486, 148] on icon "Close" at bounding box center [489, 144] width 10 height 7
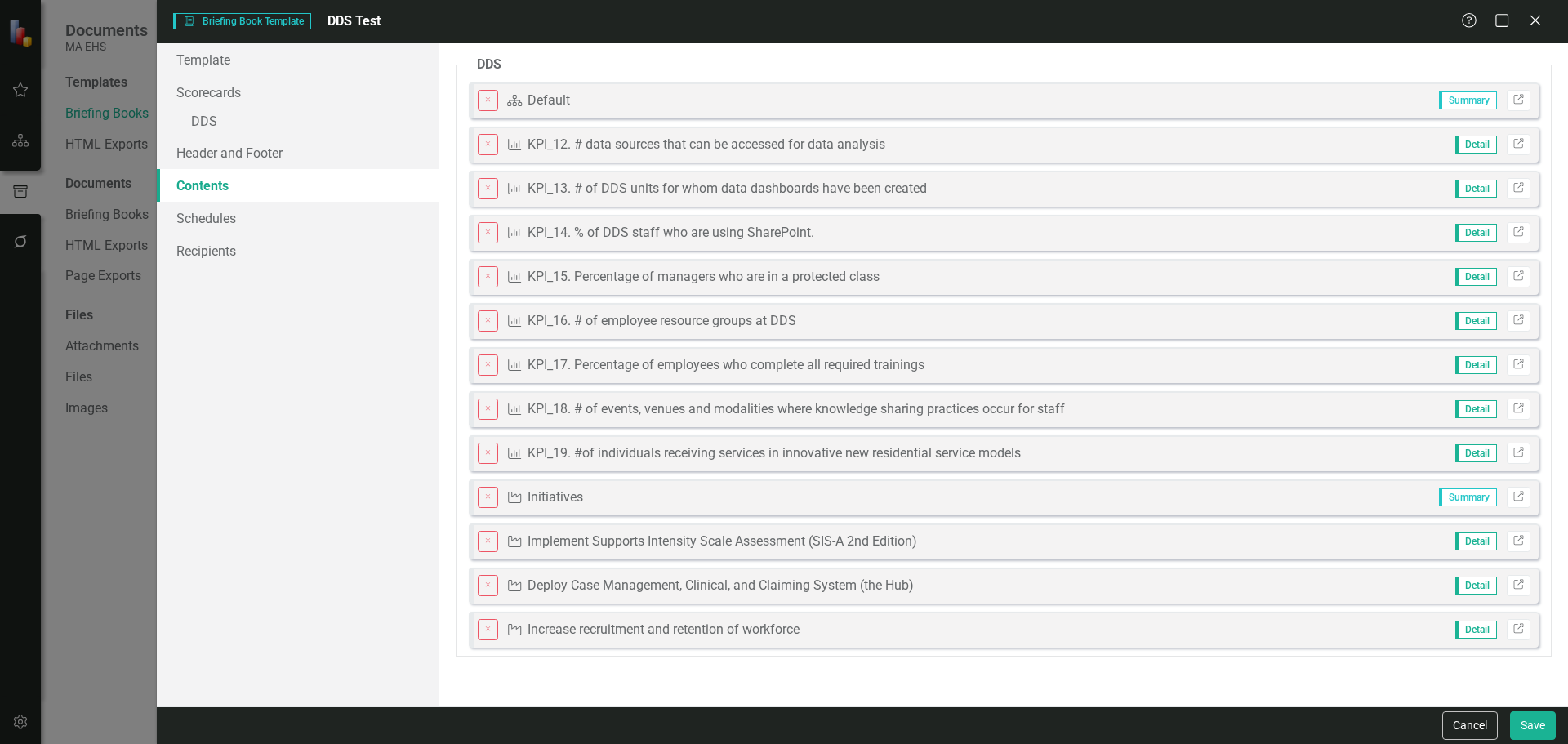
click at [486, 148] on icon "Close" at bounding box center [489, 144] width 10 height 7
click at [486, 185] on icon "Close" at bounding box center [489, 188] width 10 height 7
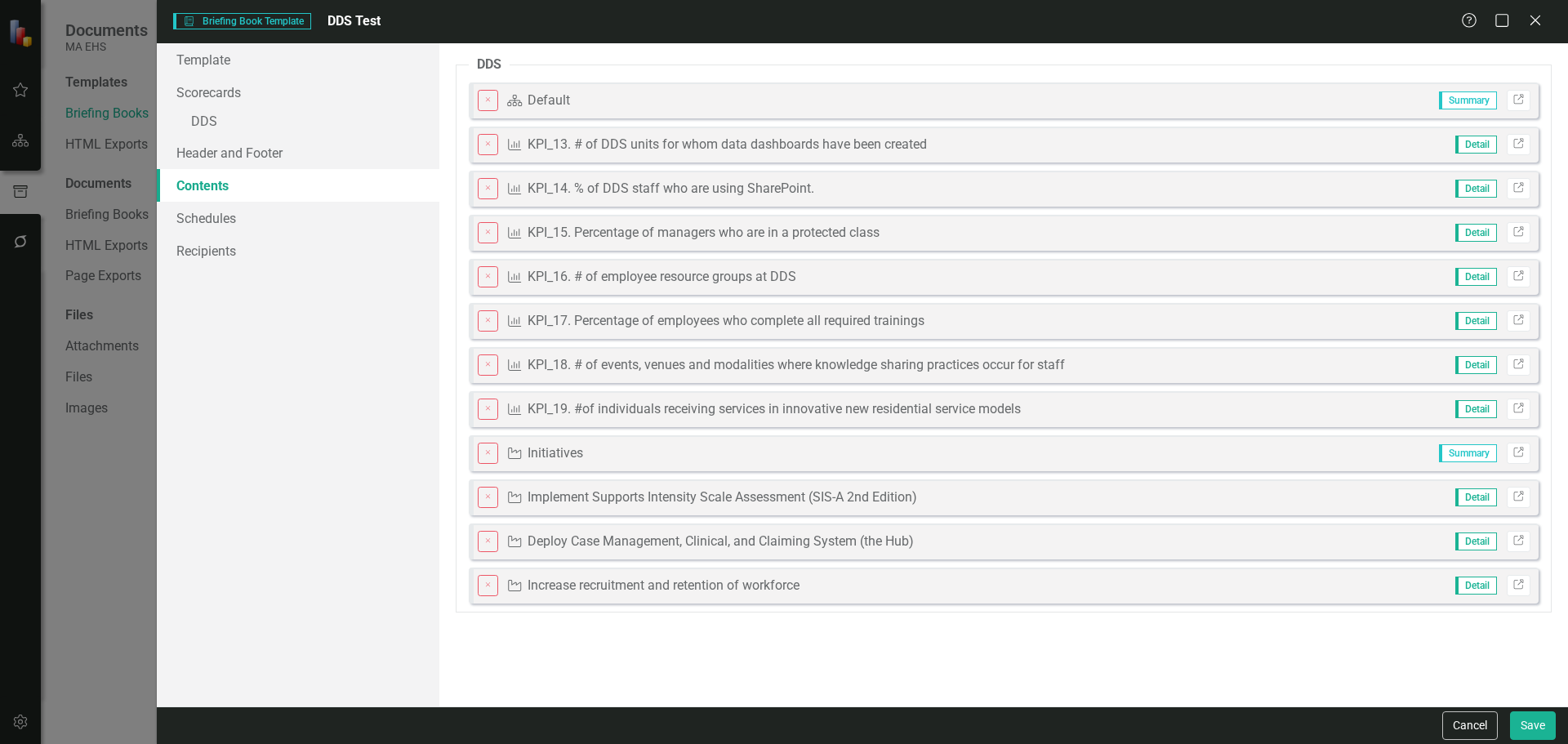
click at [486, 185] on icon "Close" at bounding box center [489, 188] width 10 height 7
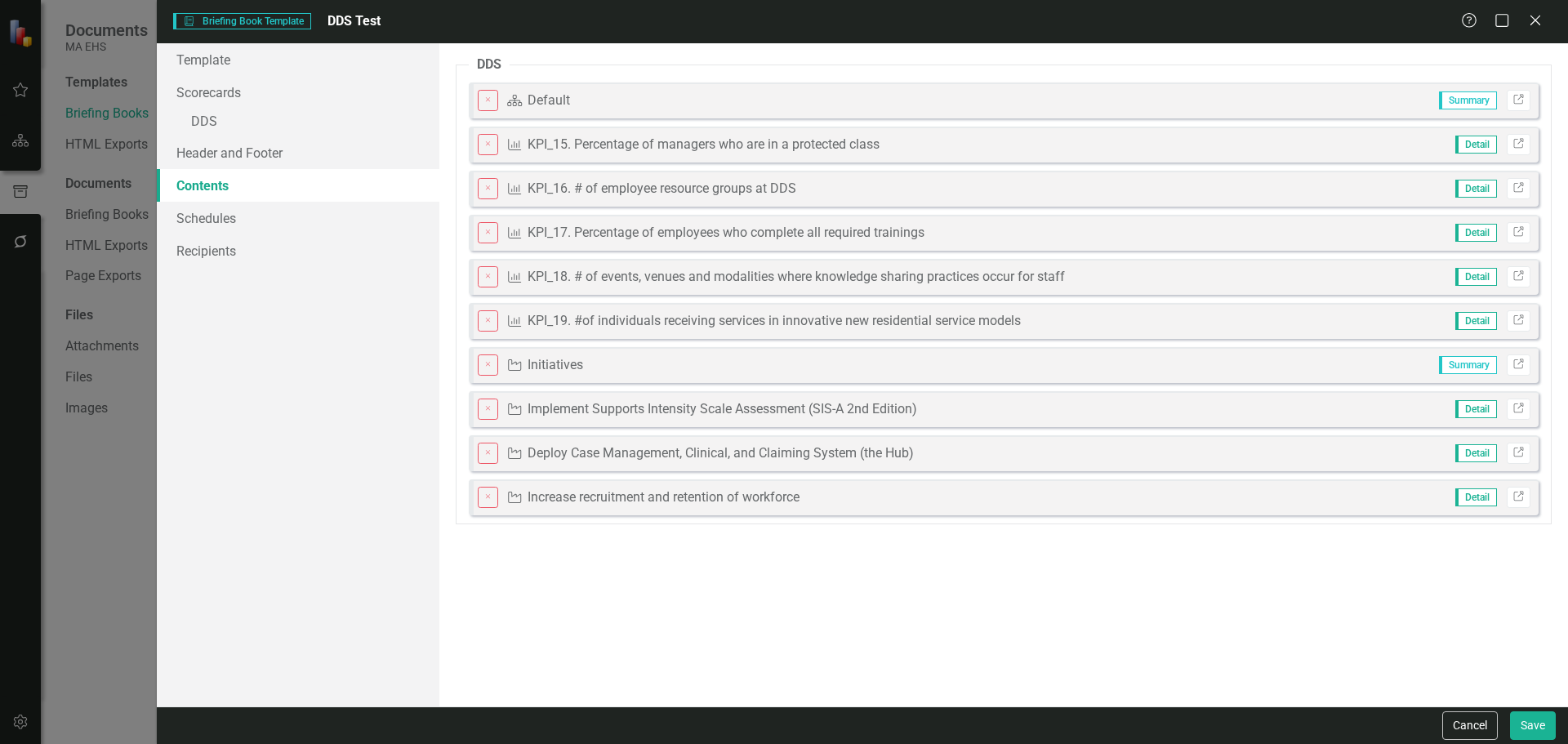
click at [486, 148] on icon "Close" at bounding box center [489, 144] width 10 height 7
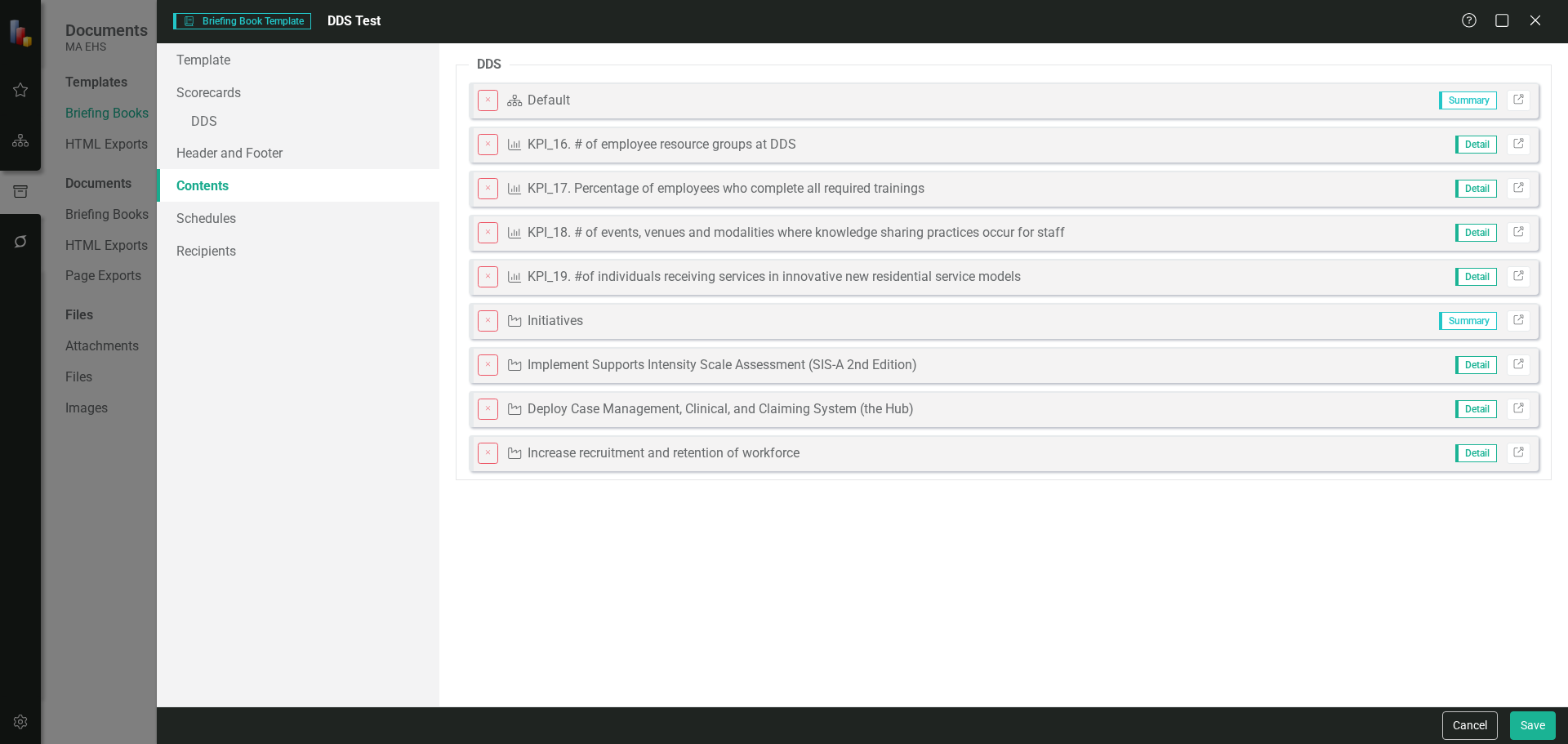
click at [486, 148] on icon "Close" at bounding box center [489, 144] width 10 height 7
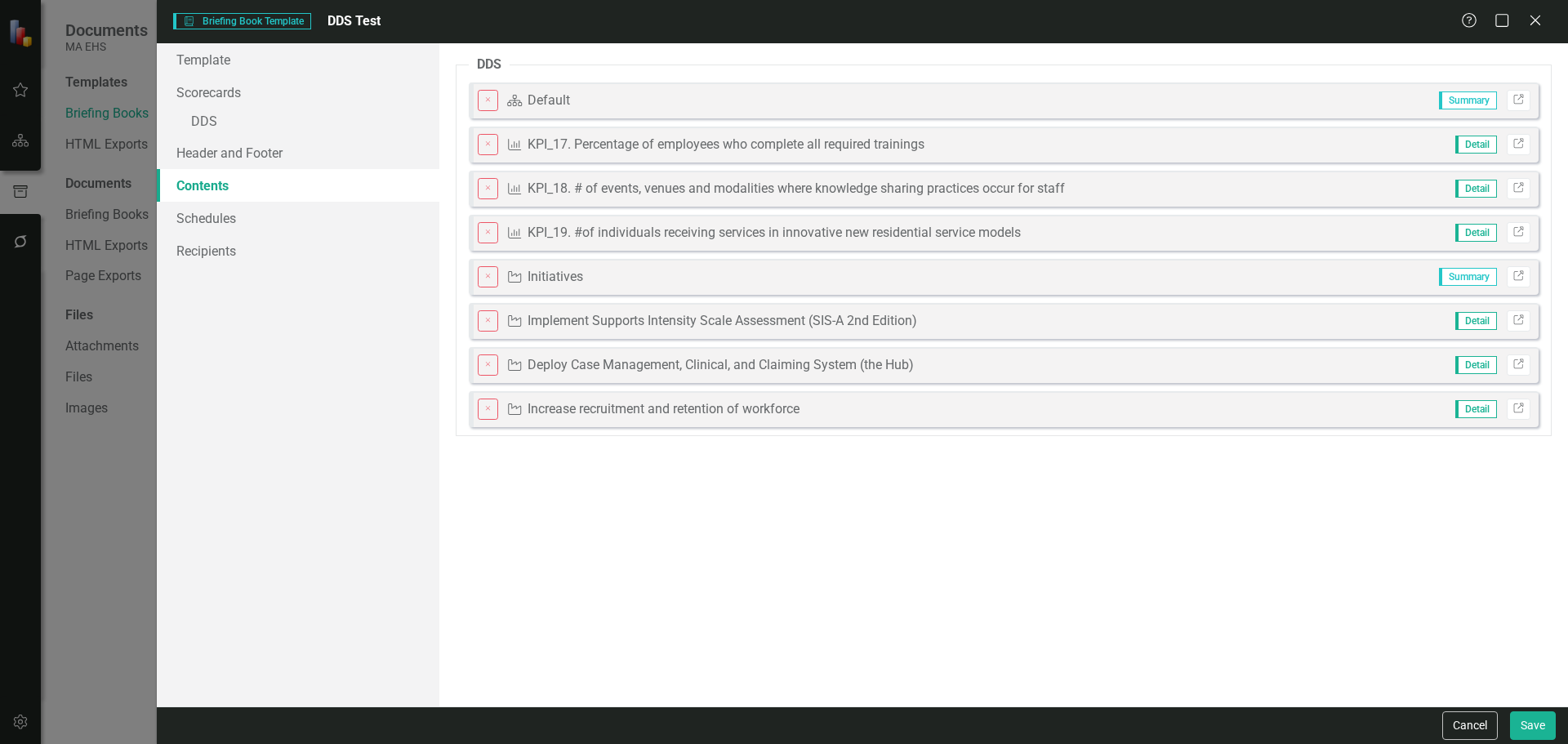
click at [486, 148] on icon "Close" at bounding box center [489, 144] width 10 height 7
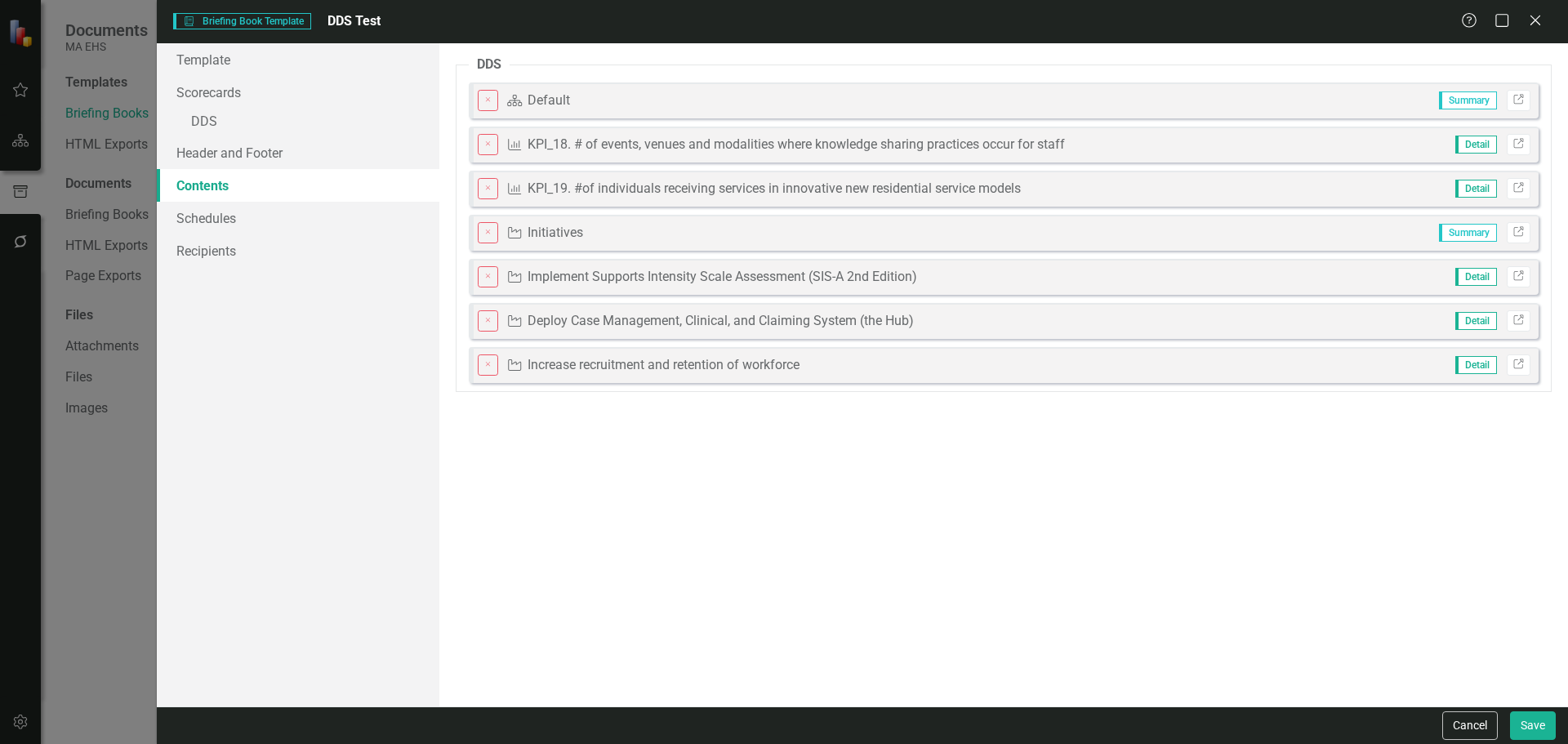
click at [486, 148] on icon "Close" at bounding box center [489, 144] width 10 height 7
click at [486, 185] on icon "Close" at bounding box center [489, 188] width 10 height 7
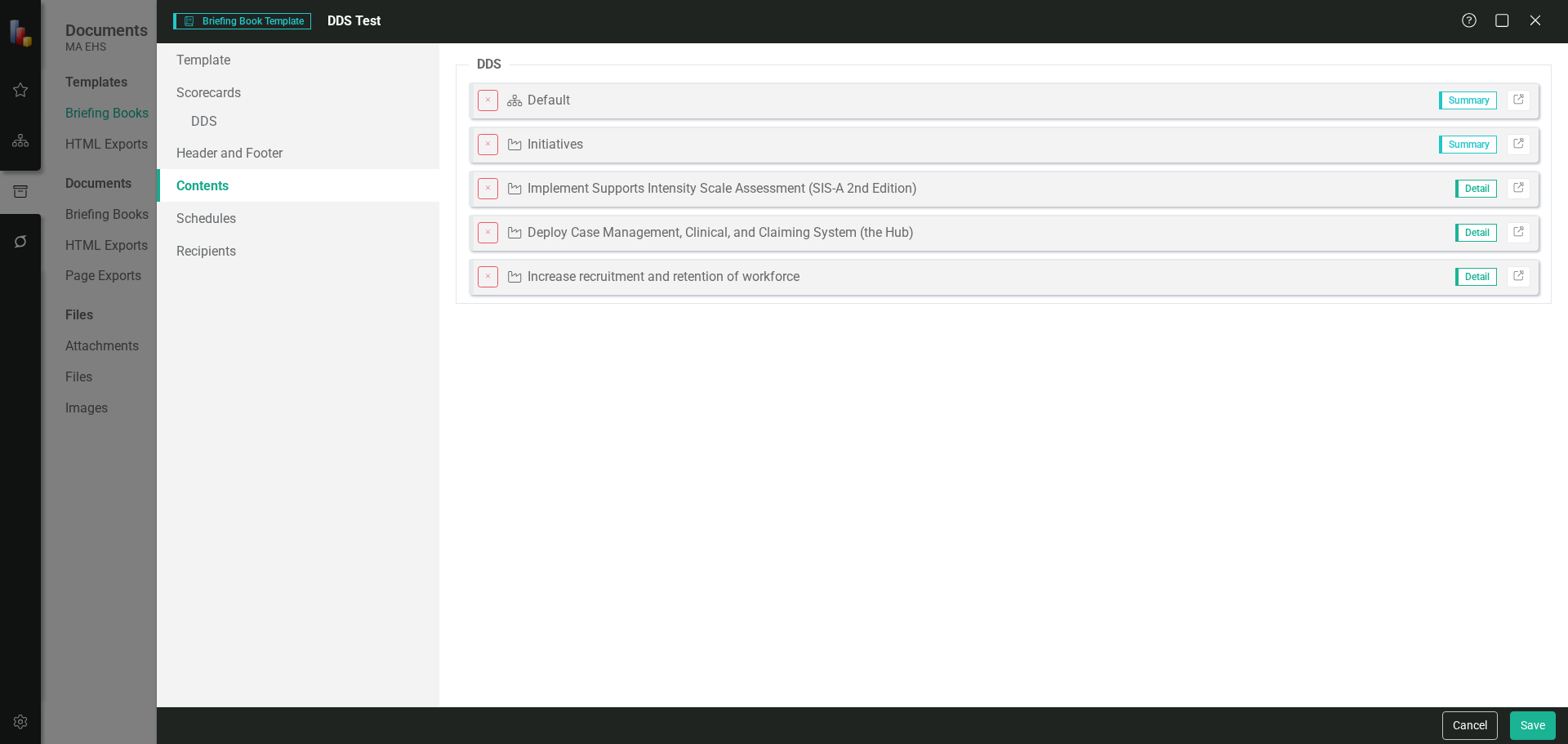
click at [486, 148] on icon "Close" at bounding box center [489, 144] width 10 height 7
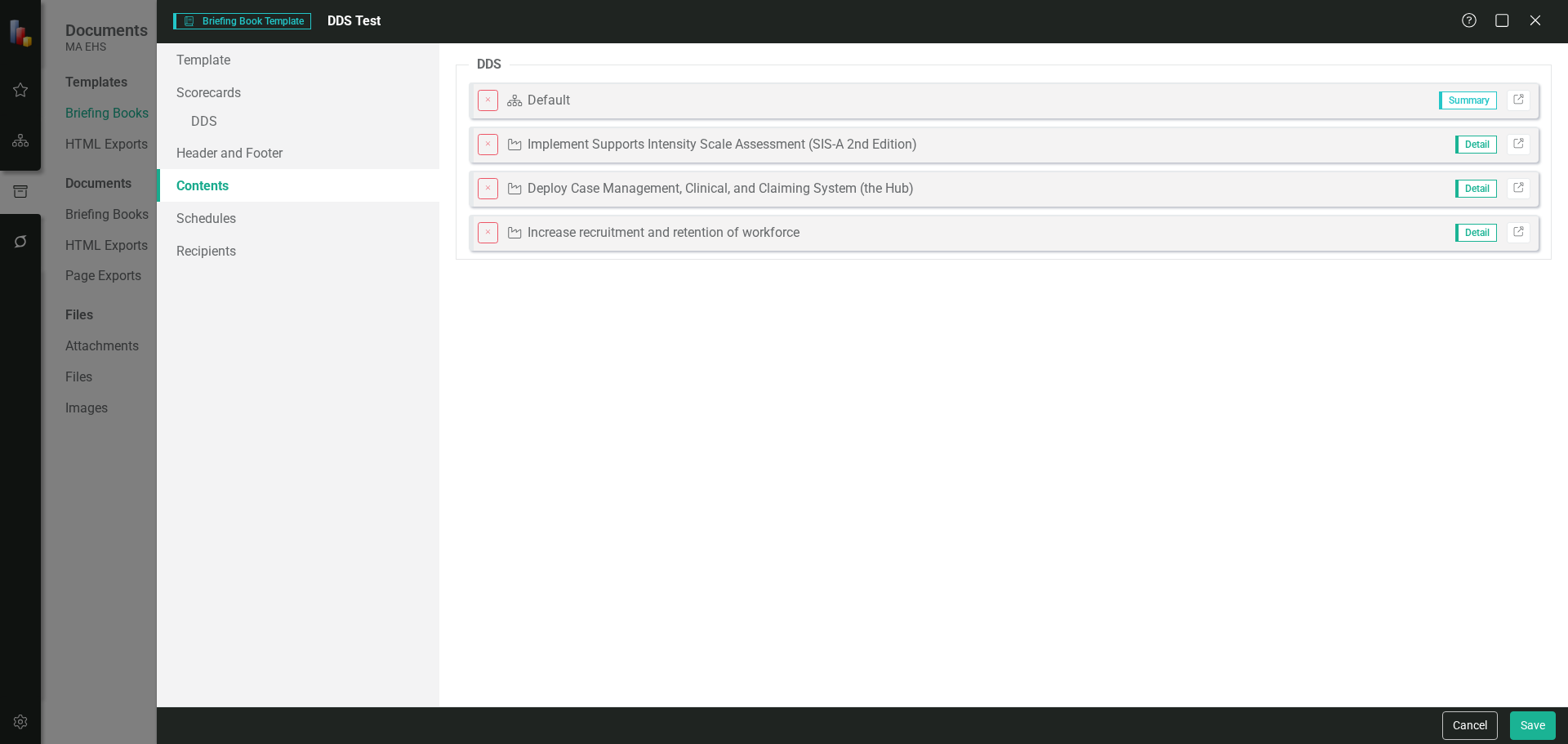
click at [486, 148] on icon "Close" at bounding box center [489, 144] width 10 height 7
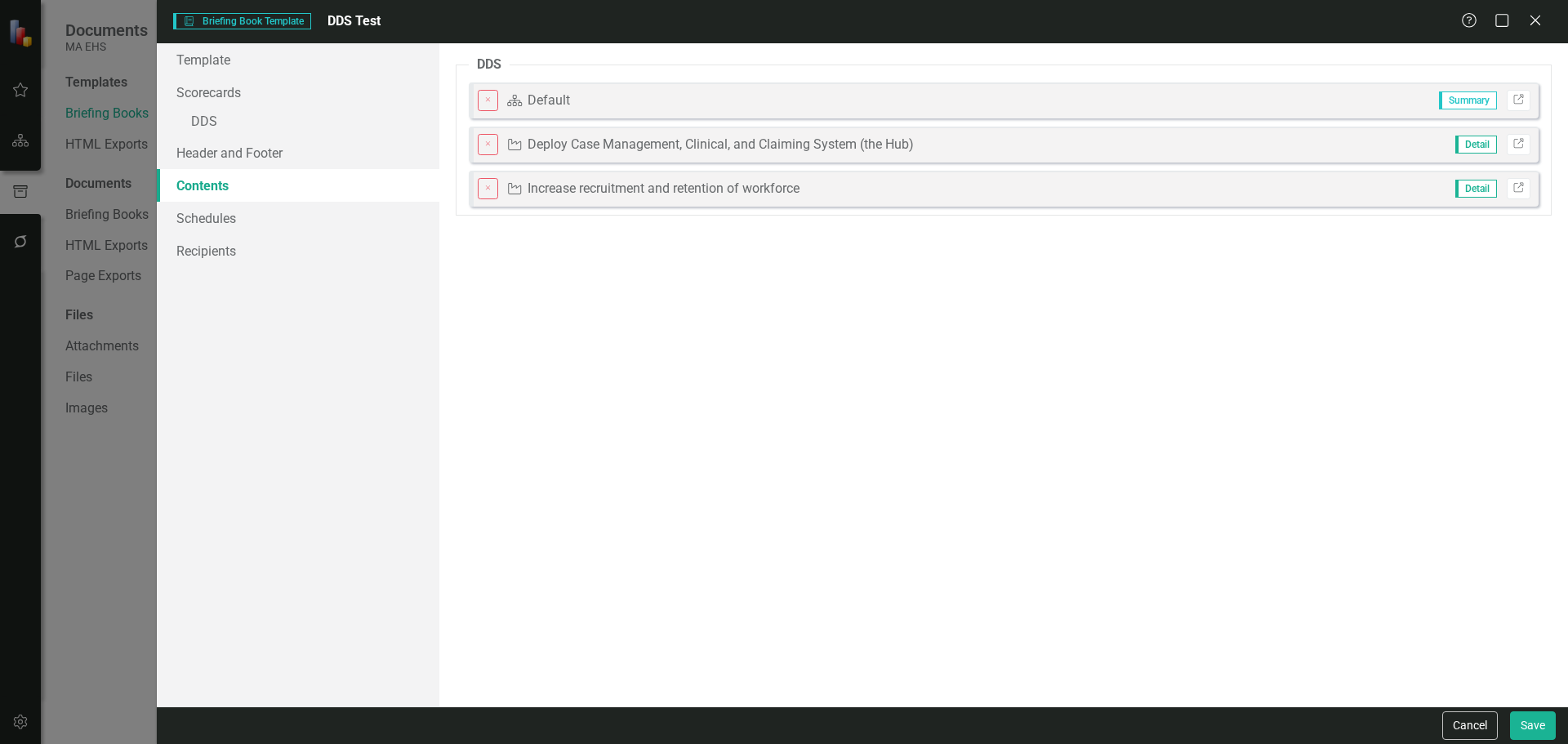
click at [486, 148] on icon "Close" at bounding box center [489, 144] width 10 height 7
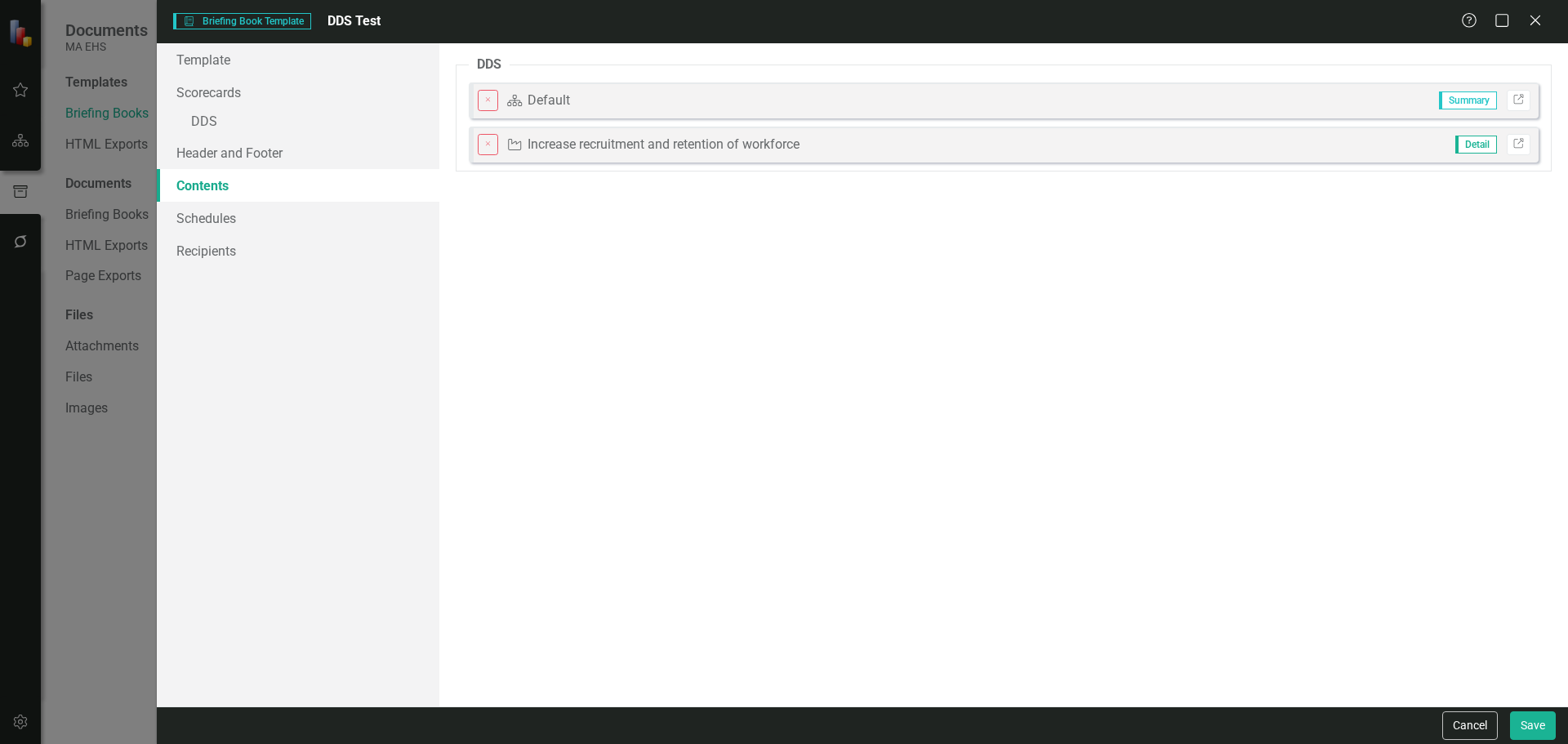
click at [486, 148] on icon "Close" at bounding box center [489, 144] width 10 height 7
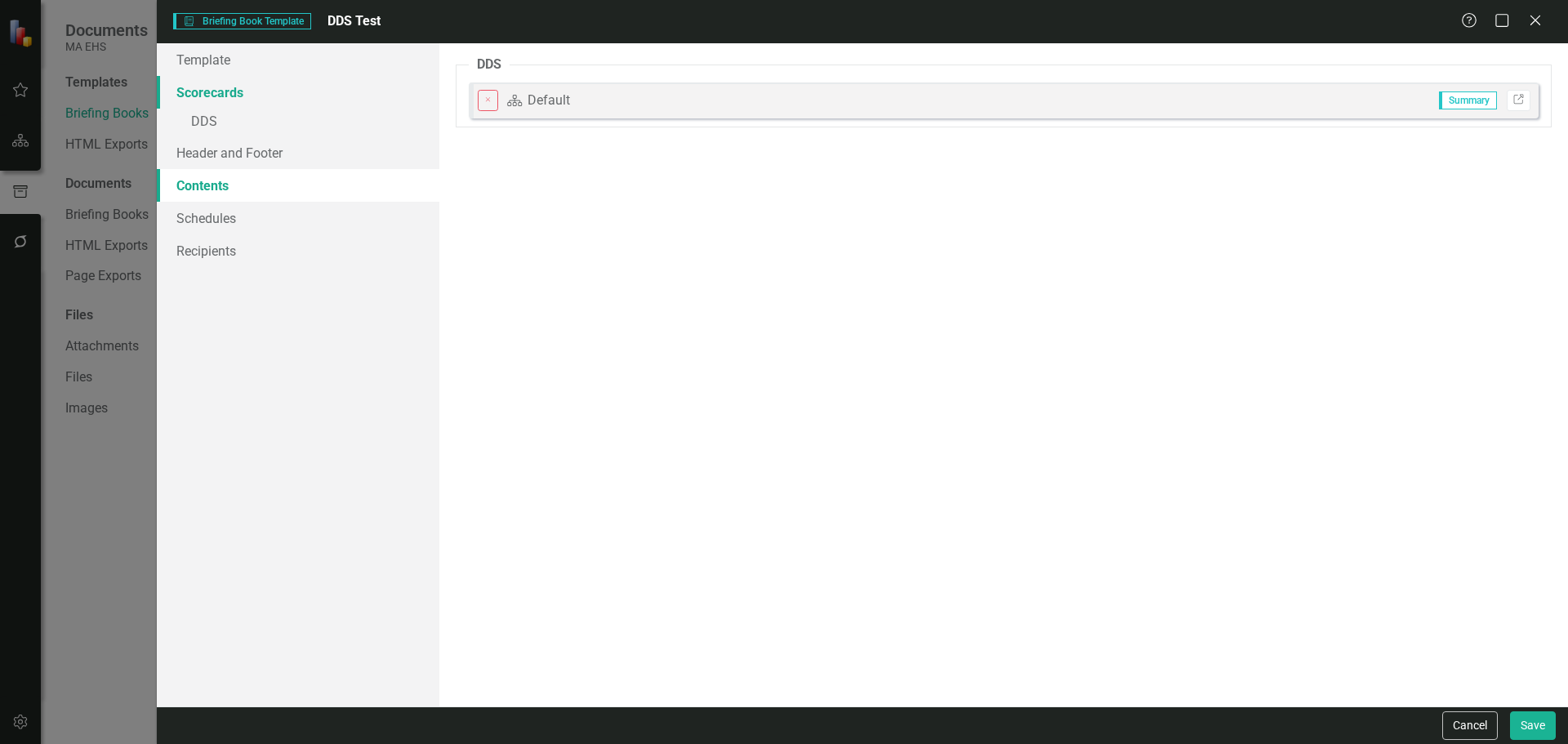
click at [236, 106] on link "Scorecards" at bounding box center [298, 92] width 283 height 33
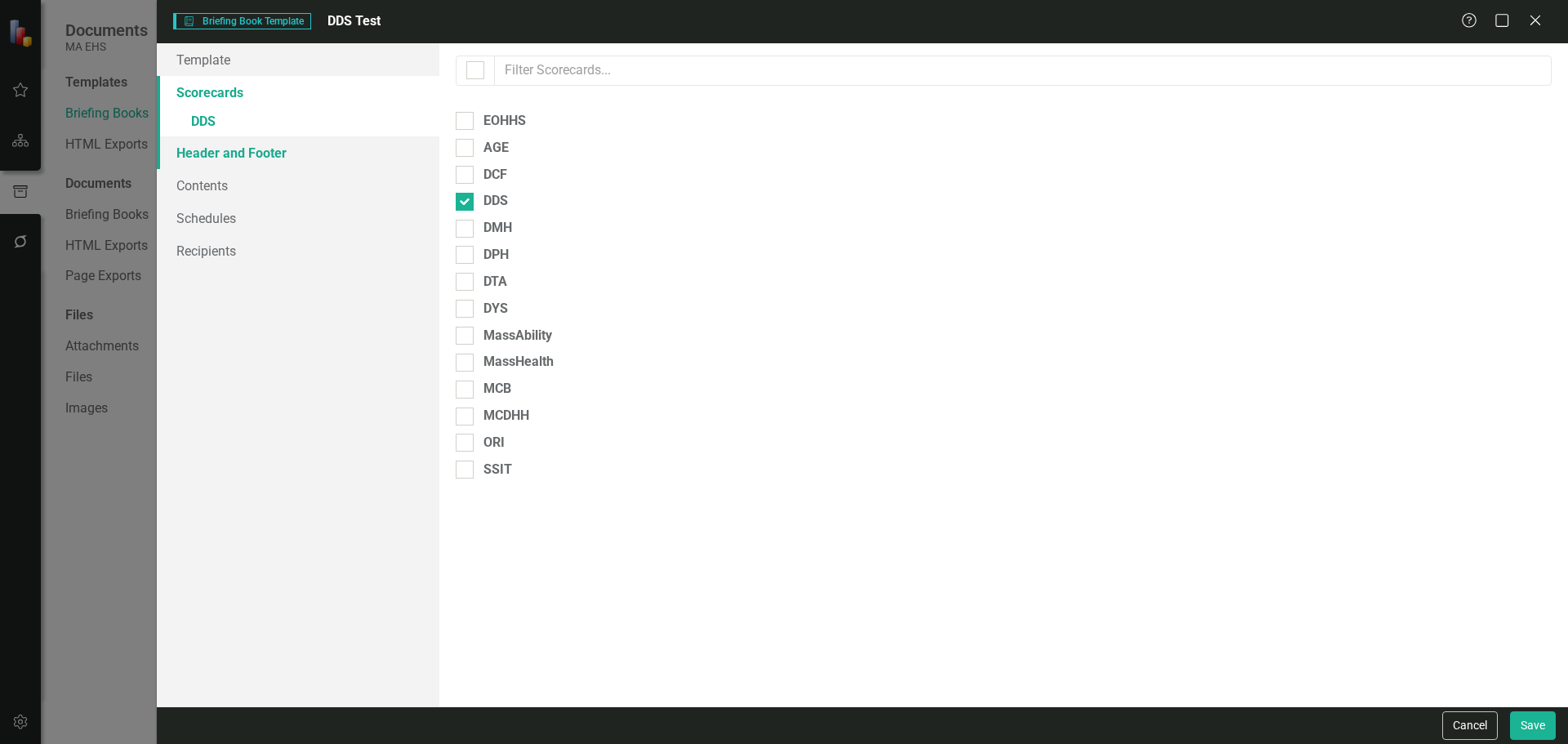
click at [227, 139] on link "Header and Footer" at bounding box center [298, 152] width 283 height 33
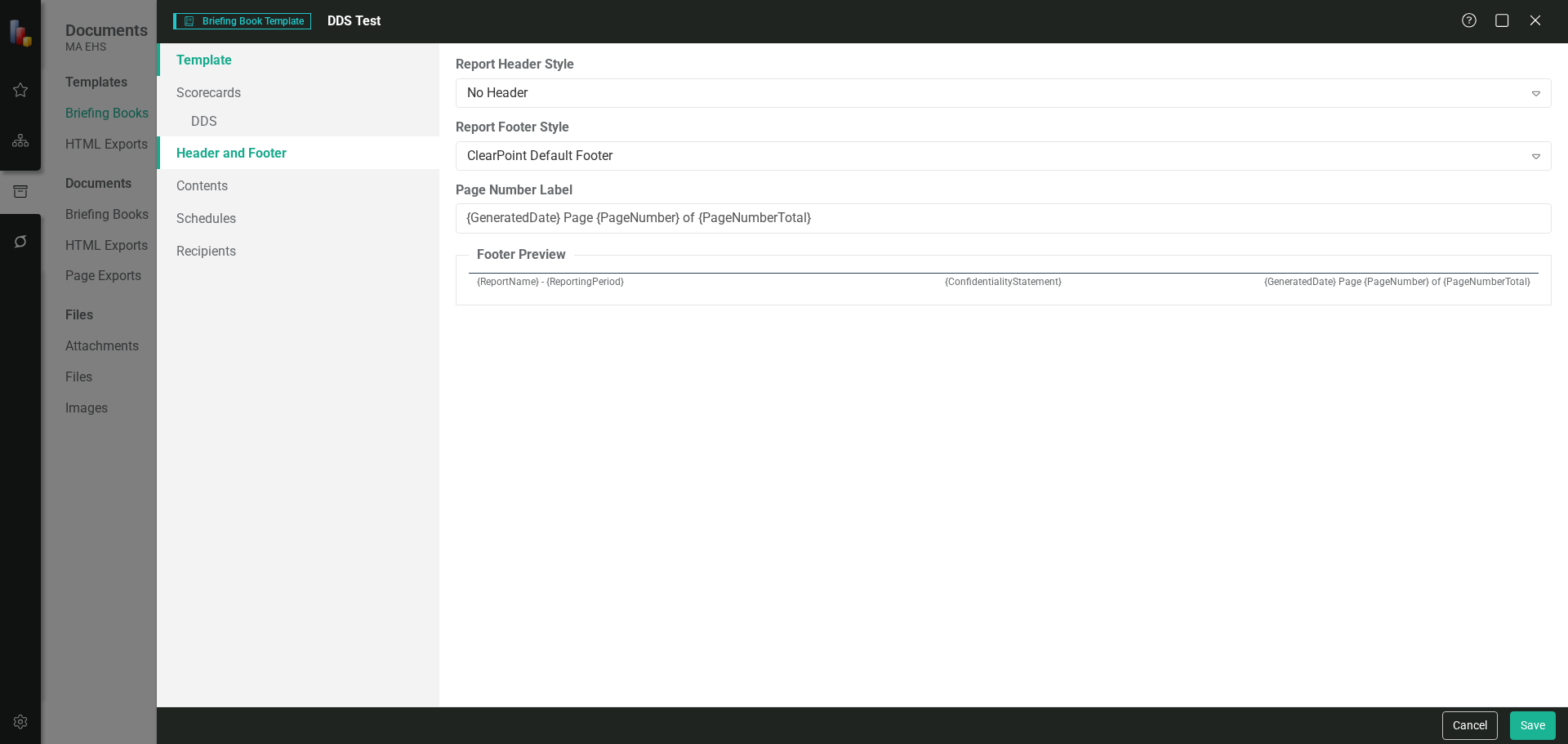
click at [215, 62] on link "Template" at bounding box center [298, 59] width 283 height 33
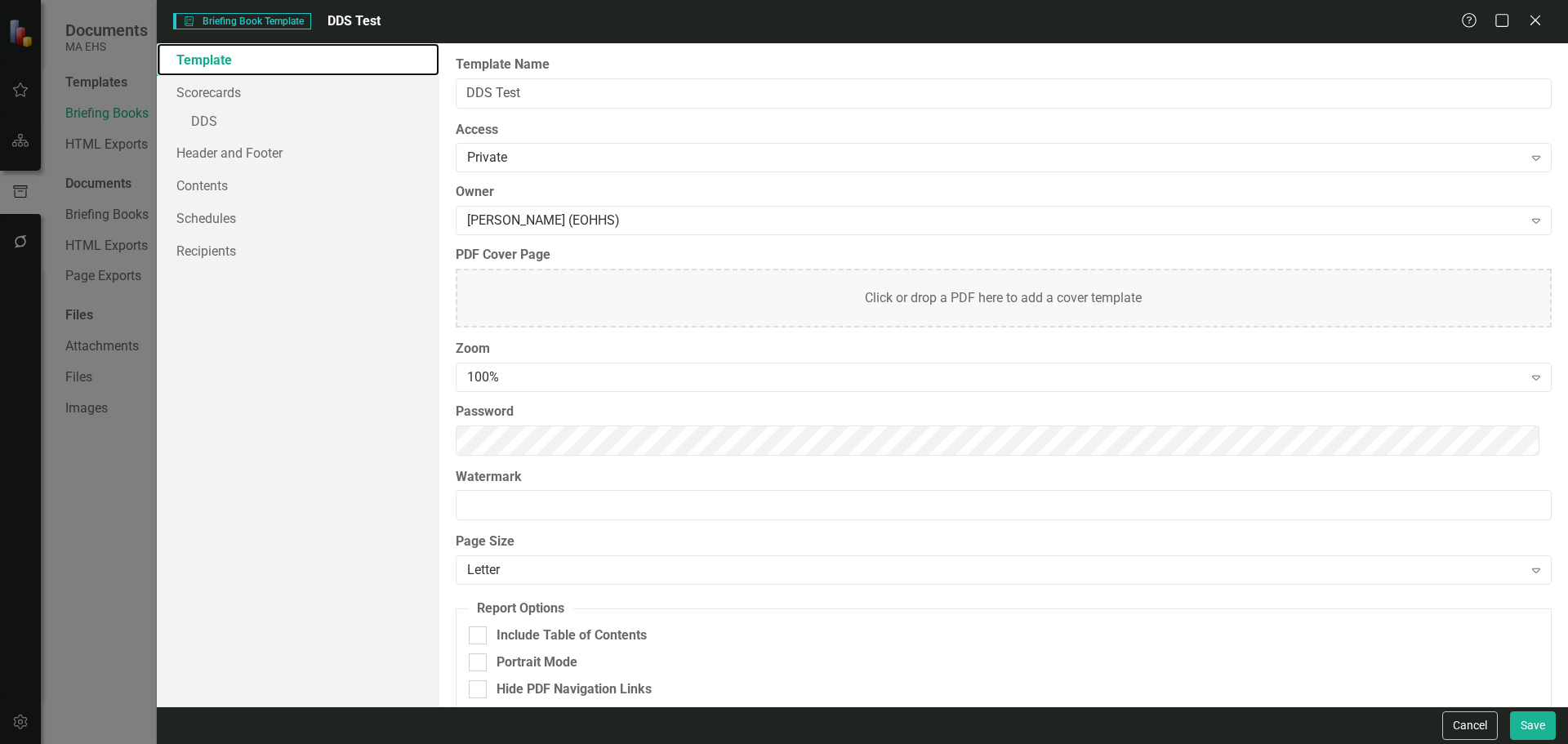
scroll to position [22, 0]
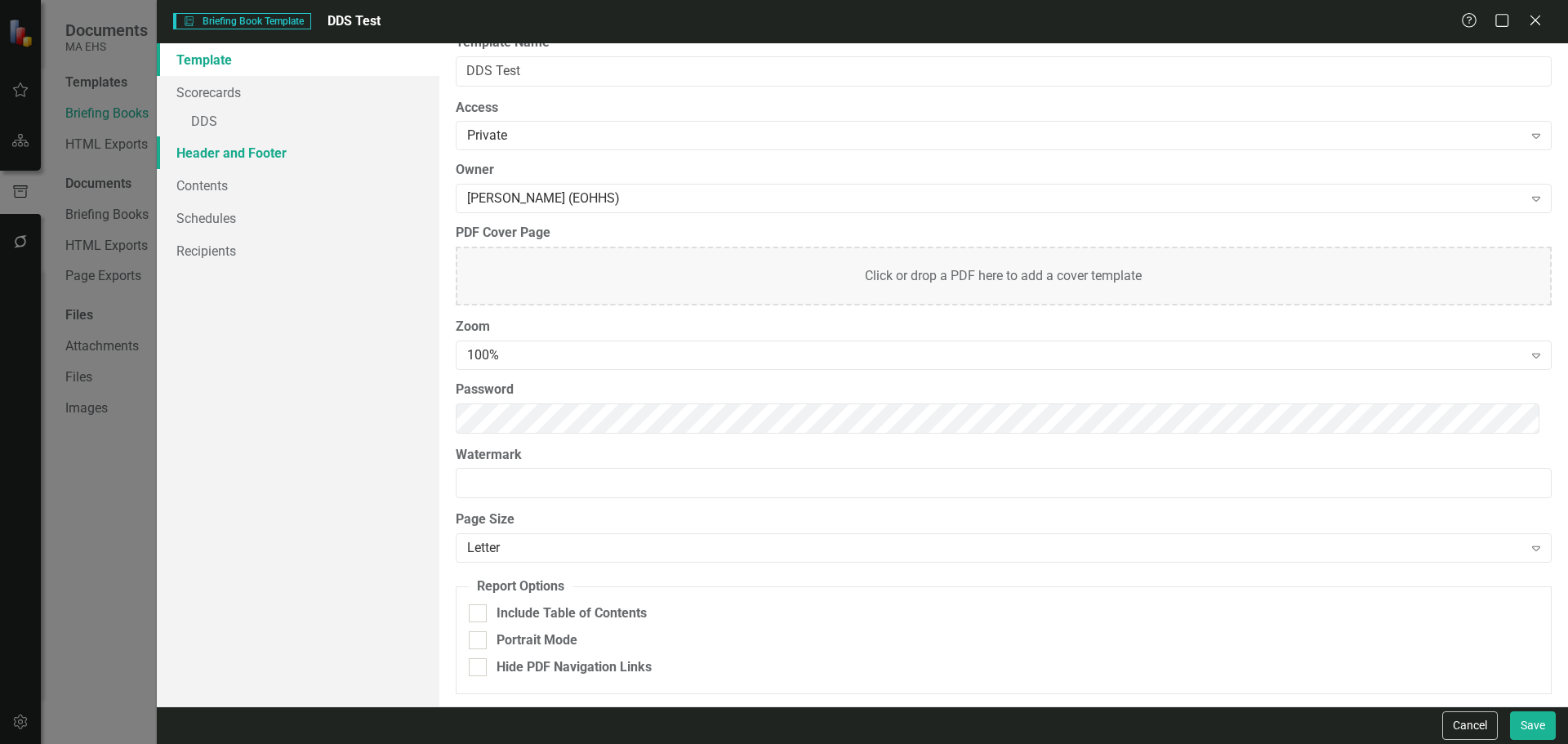
click at [248, 145] on link "Header and Footer" at bounding box center [298, 152] width 283 height 33
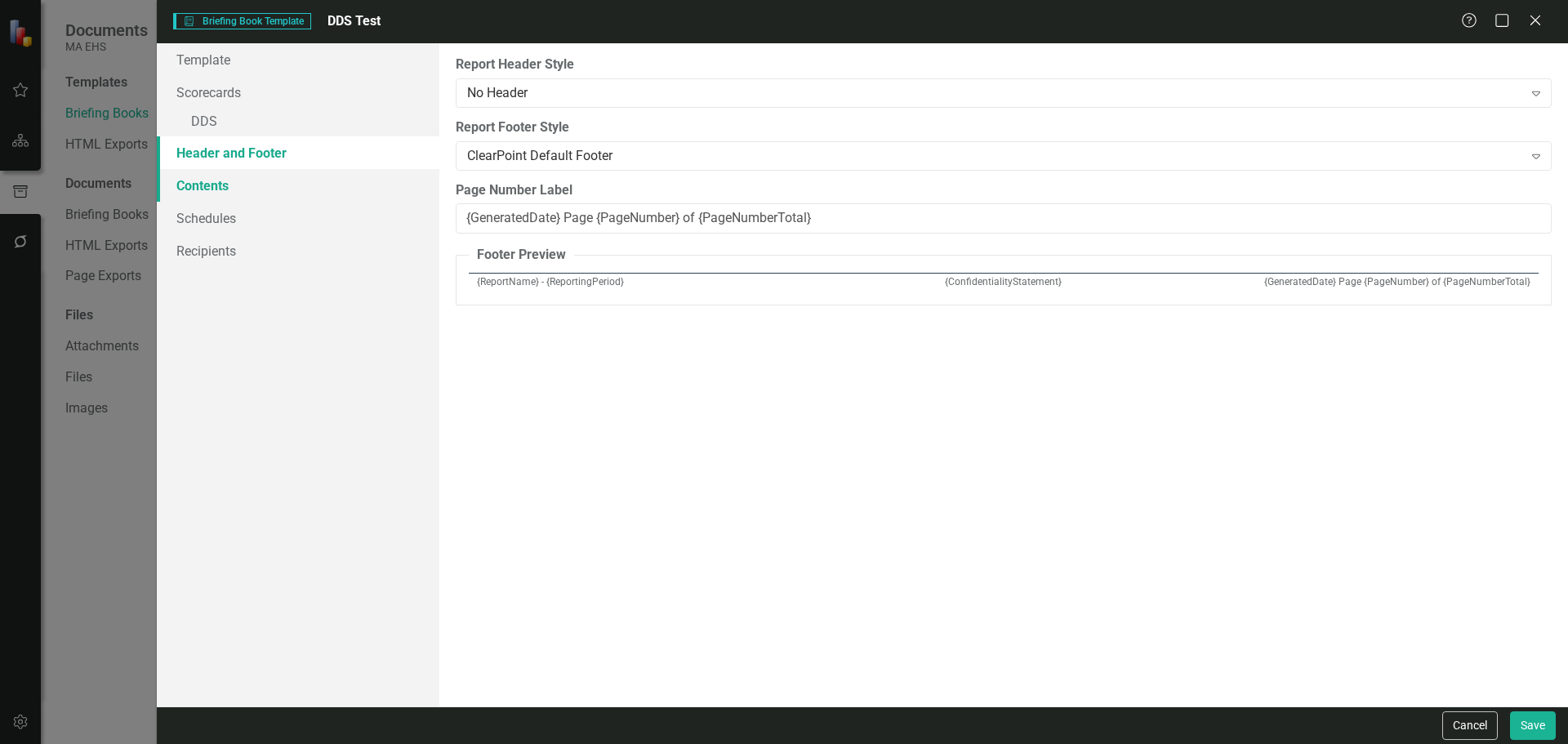
click at [211, 183] on link "Contents" at bounding box center [298, 185] width 283 height 33
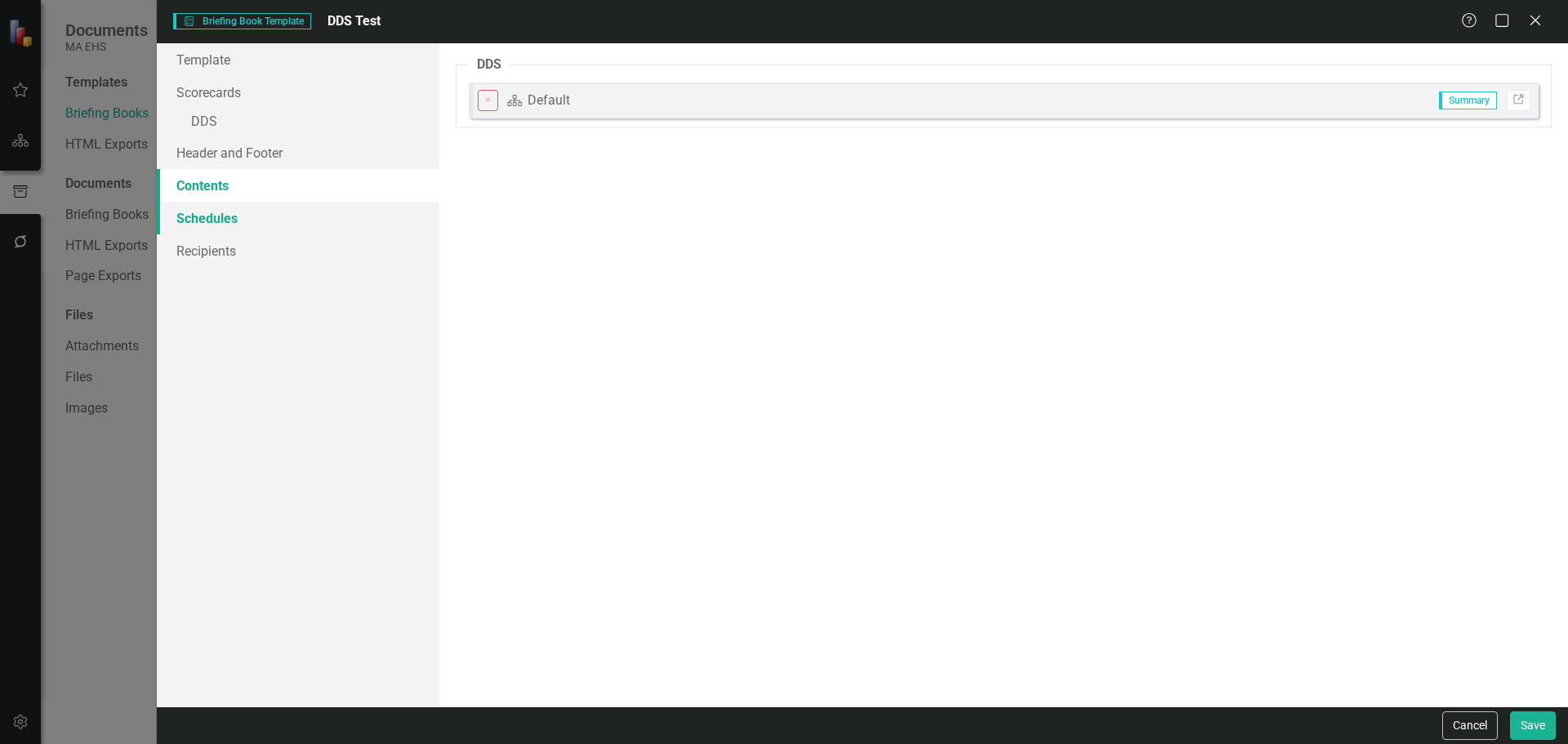
click at [234, 213] on link "Schedules" at bounding box center [298, 218] width 283 height 33
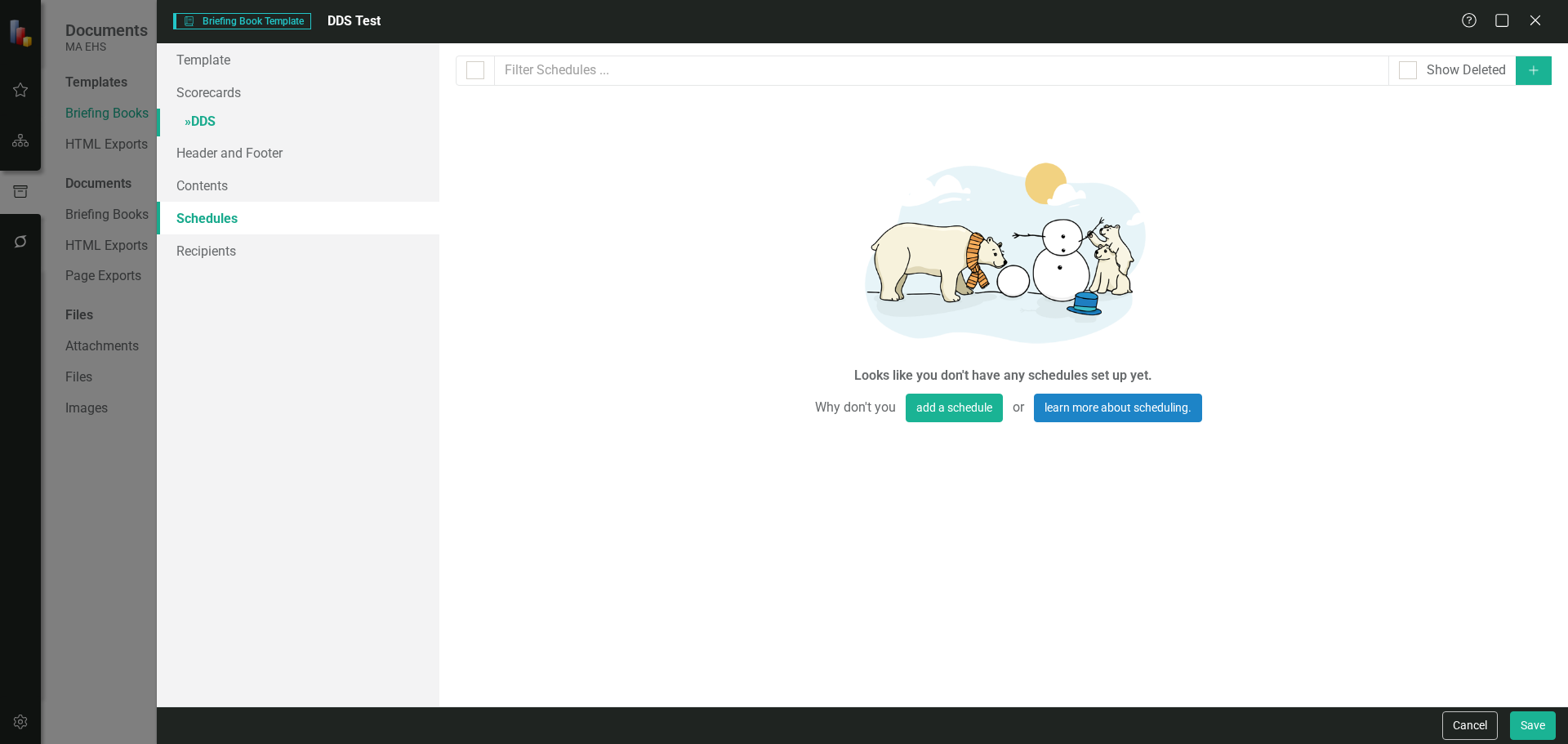
click at [236, 130] on link "» DDS" at bounding box center [298, 123] width 283 height 29
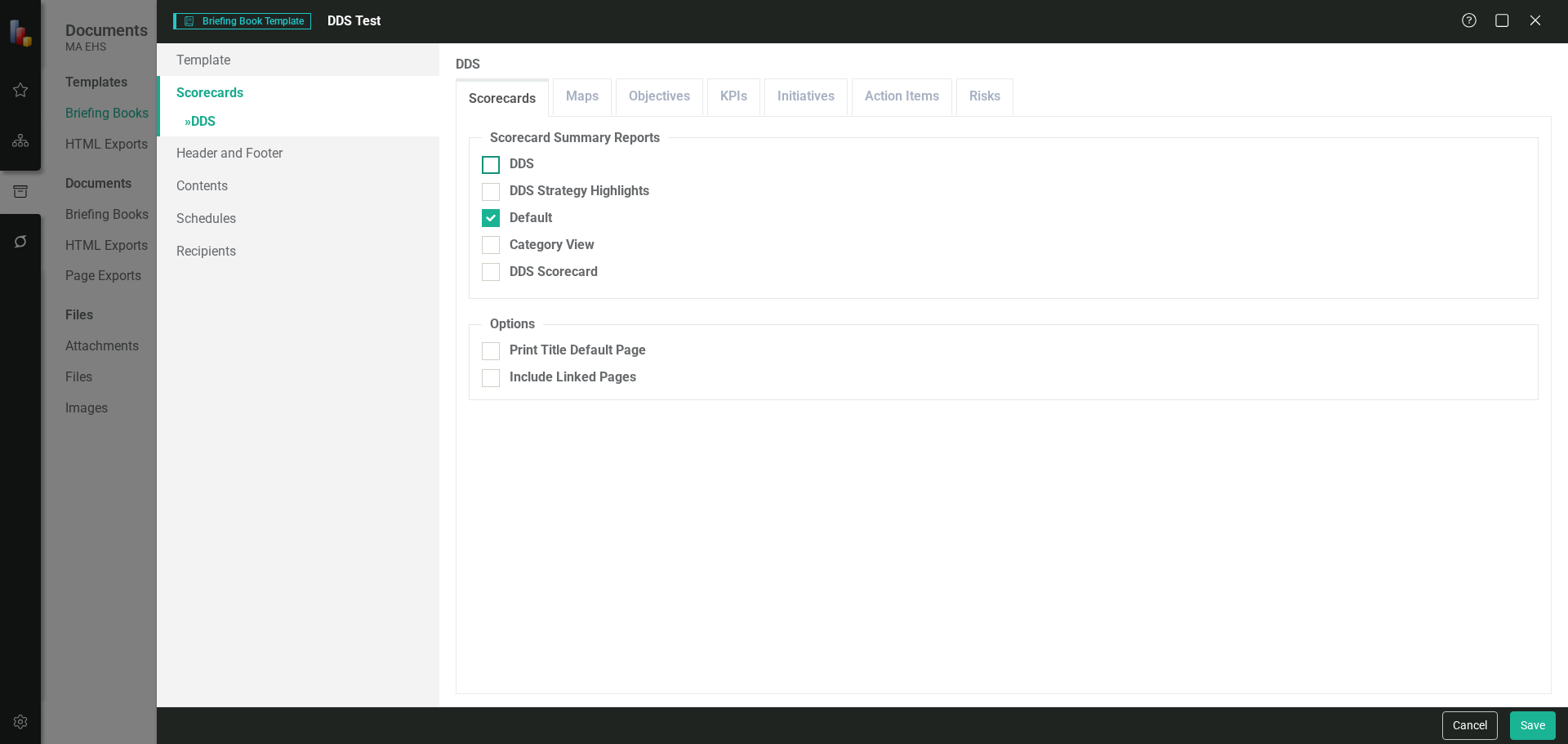
click at [516, 160] on div "DDS" at bounding box center [522, 164] width 25 height 19
click at [493, 160] on input "DDS" at bounding box center [487, 161] width 11 height 11
checkbox input "true"
click at [222, 221] on link "Schedules" at bounding box center [298, 218] width 283 height 33
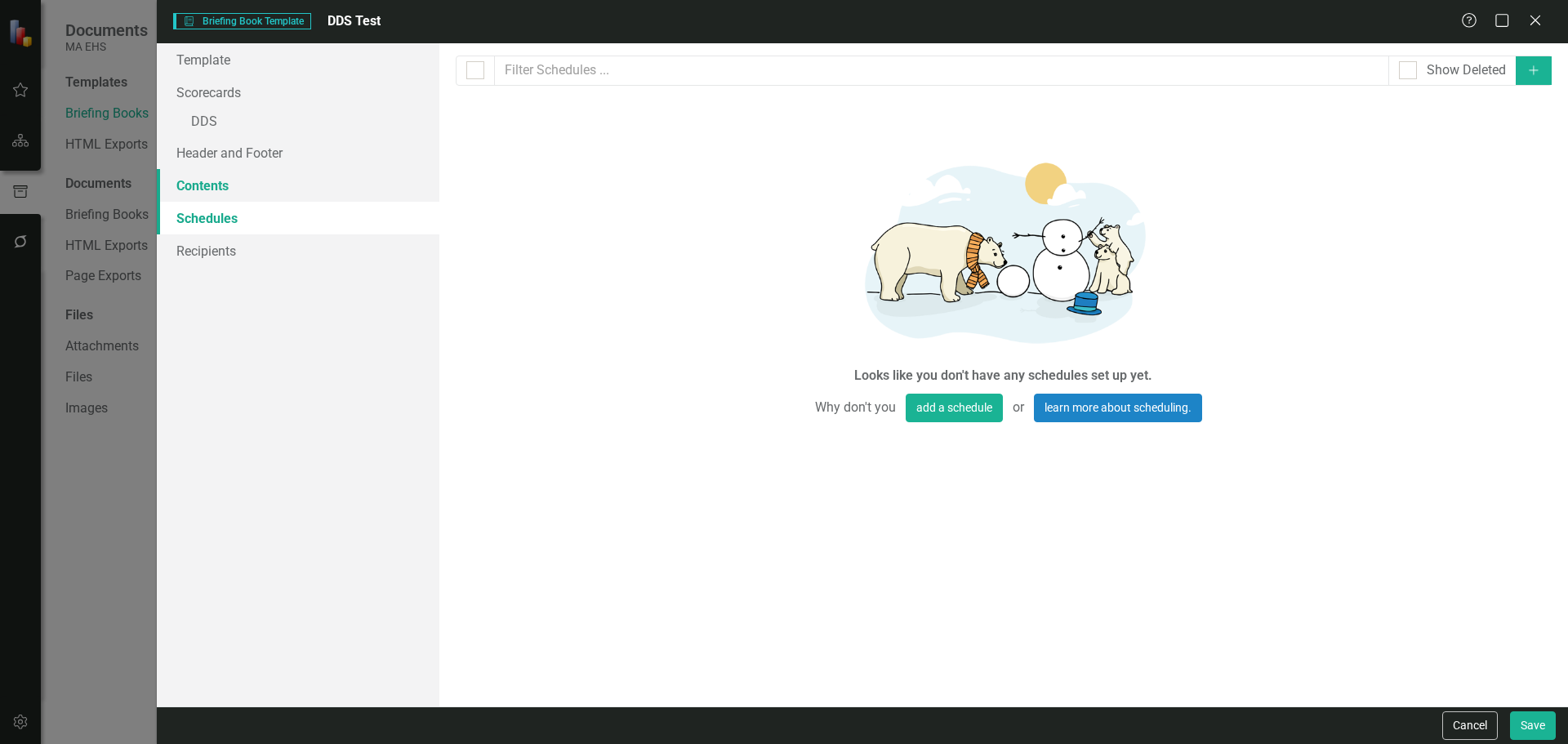
click at [217, 190] on link "Contents" at bounding box center [298, 185] width 283 height 33
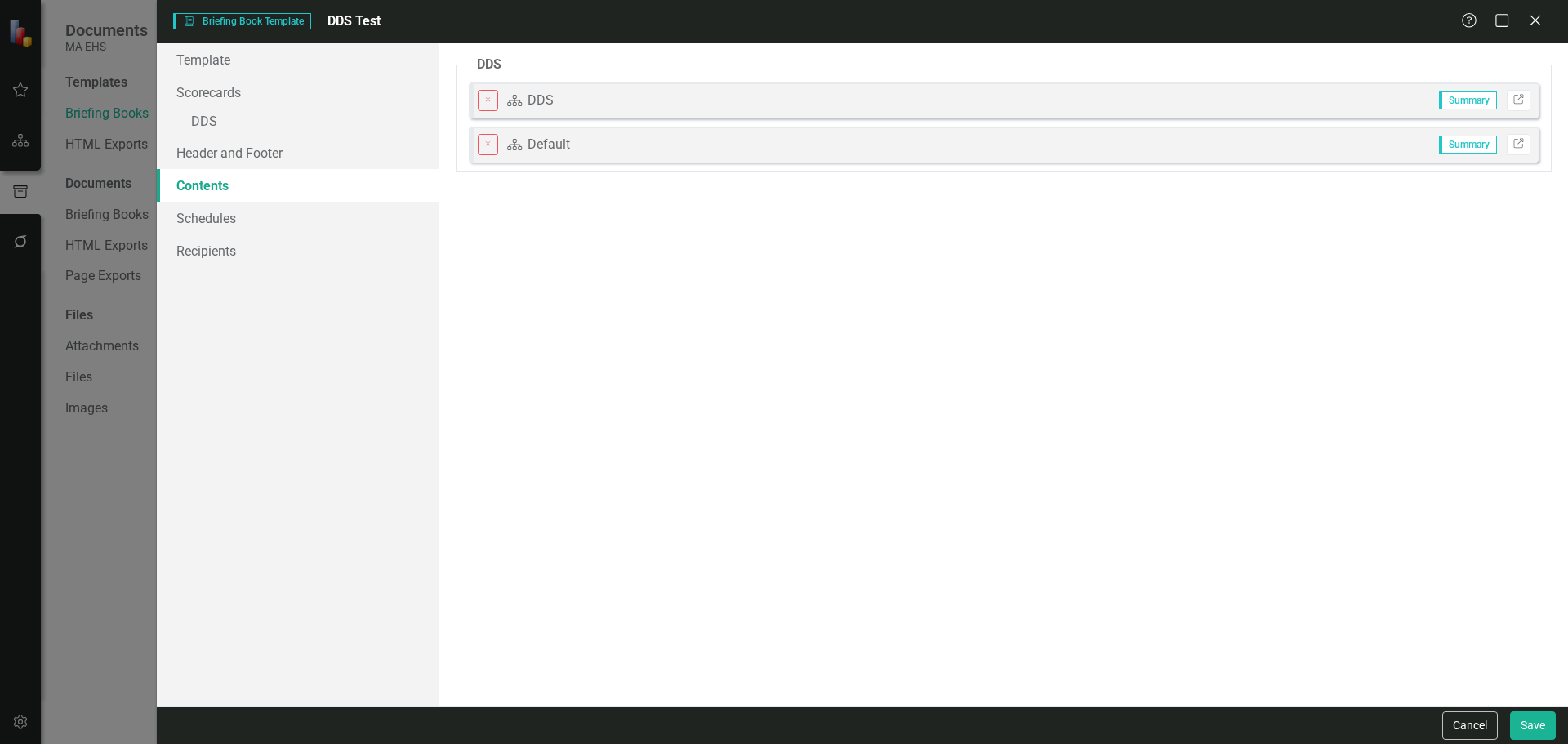
drag, startPoint x: 671, startPoint y: 150, endPoint x: 696, endPoint y: 54, distance: 99.2
click at [696, 54] on div "The pages that you have selected to include are listed below. If you manually s…" at bounding box center [1003, 374] width 1128 height 663
drag, startPoint x: 515, startPoint y: 145, endPoint x: 517, endPoint y: 73, distance: 72.0
click at [517, 73] on fieldset "DDS Close Scorecard DDS Summary Link Close Scorecard Default Summary Link" at bounding box center [1003, 114] width 1095 height 116
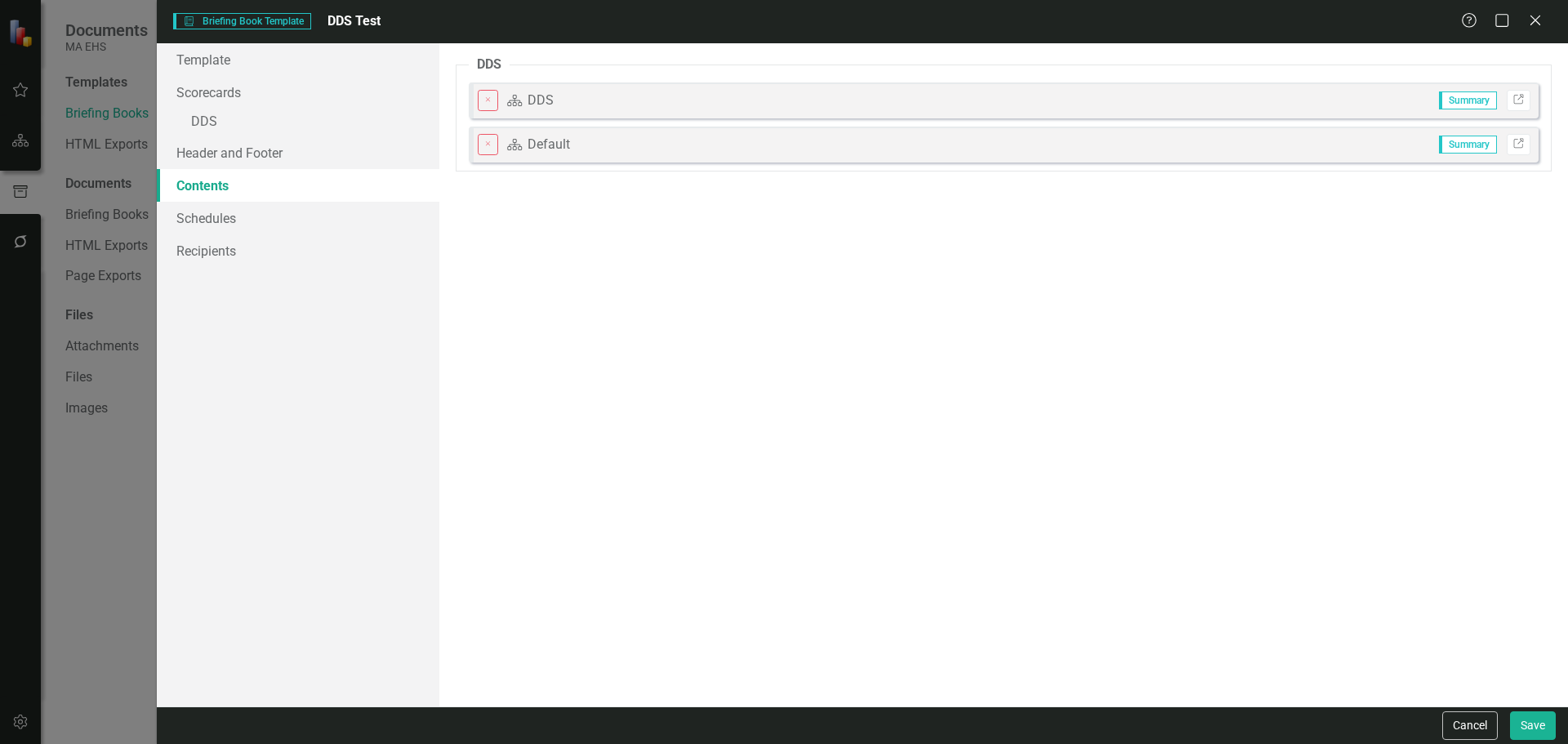
click at [533, 119] on fieldset "DDS Close Scorecard DDS Summary Link Close Scorecard Default Summary Link" at bounding box center [1003, 114] width 1095 height 116
click at [1520, 712] on button "Save" at bounding box center [1533, 726] width 46 height 29
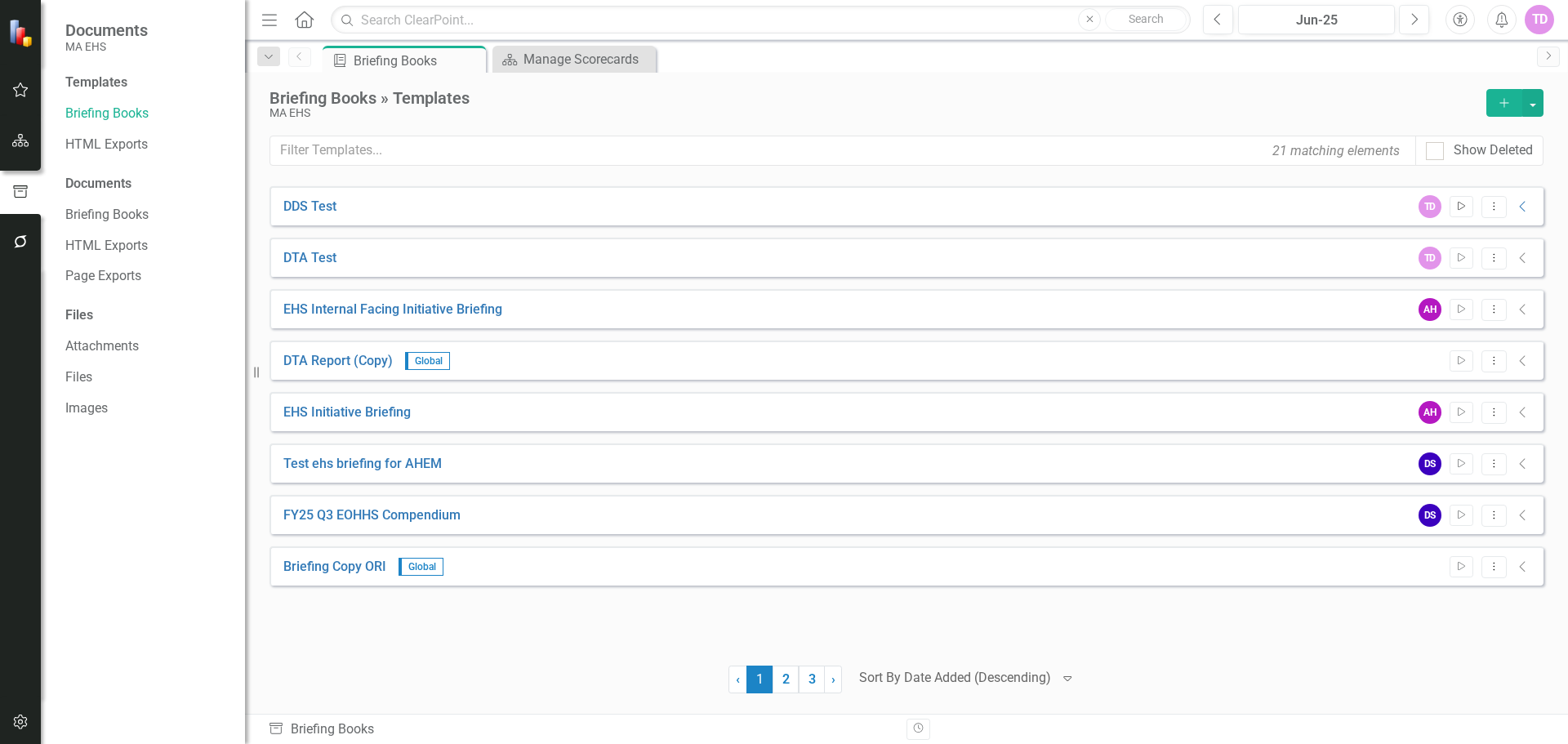
click at [1459, 203] on icon "Start" at bounding box center [1461, 207] width 12 height 10
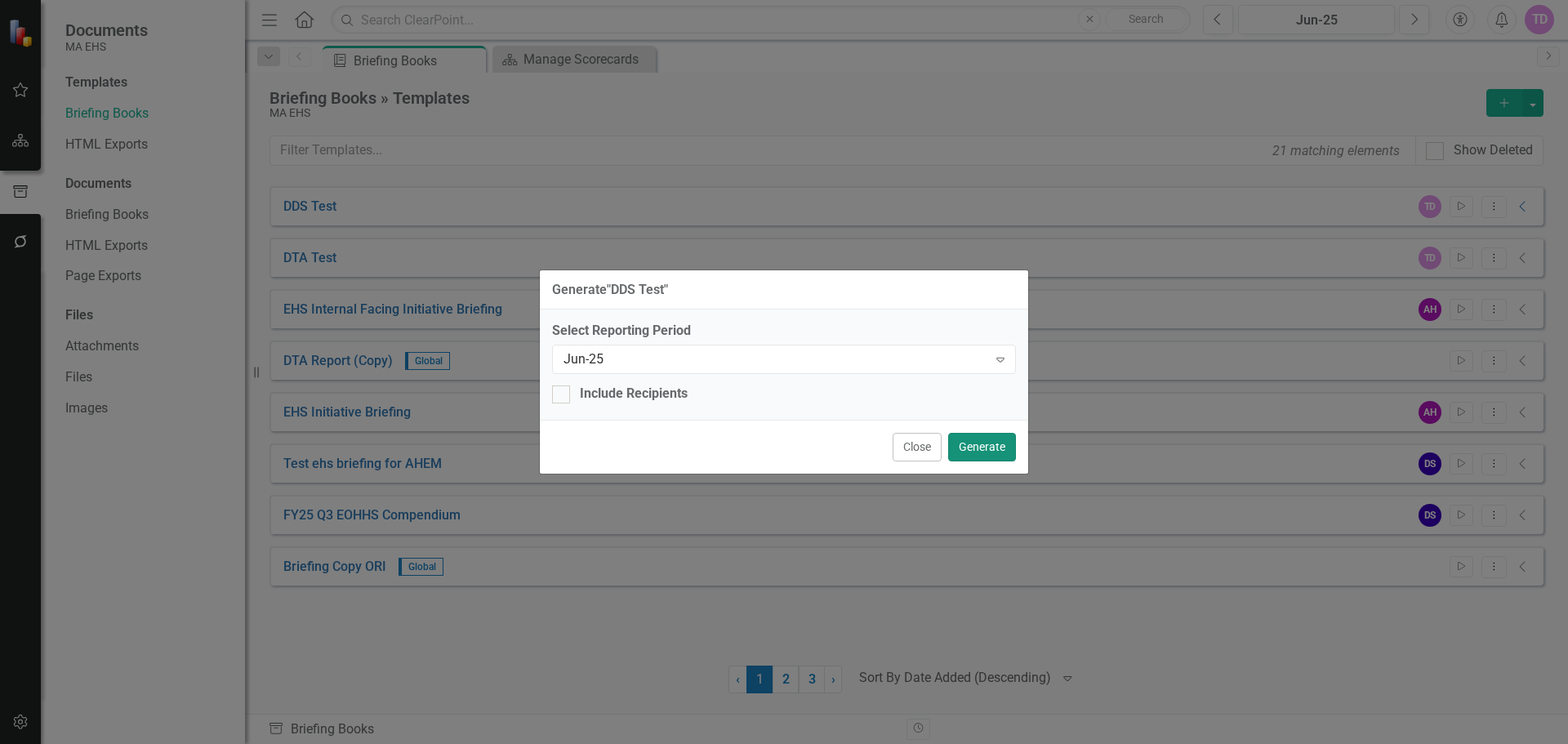
click at [994, 444] on button "Generate" at bounding box center [982, 447] width 68 height 29
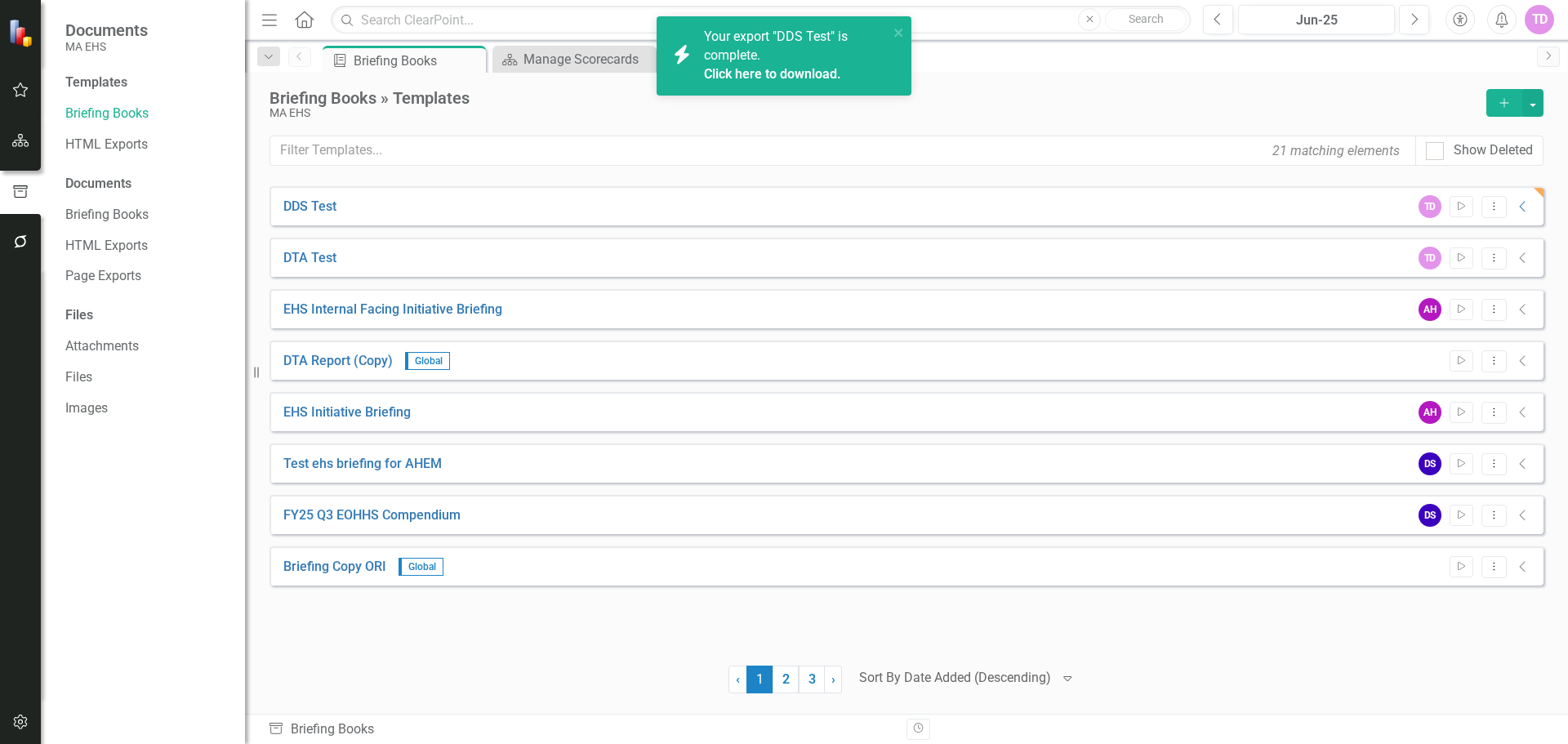
click at [776, 82] on div "Click here to download." at bounding box center [793, 74] width 181 height 19
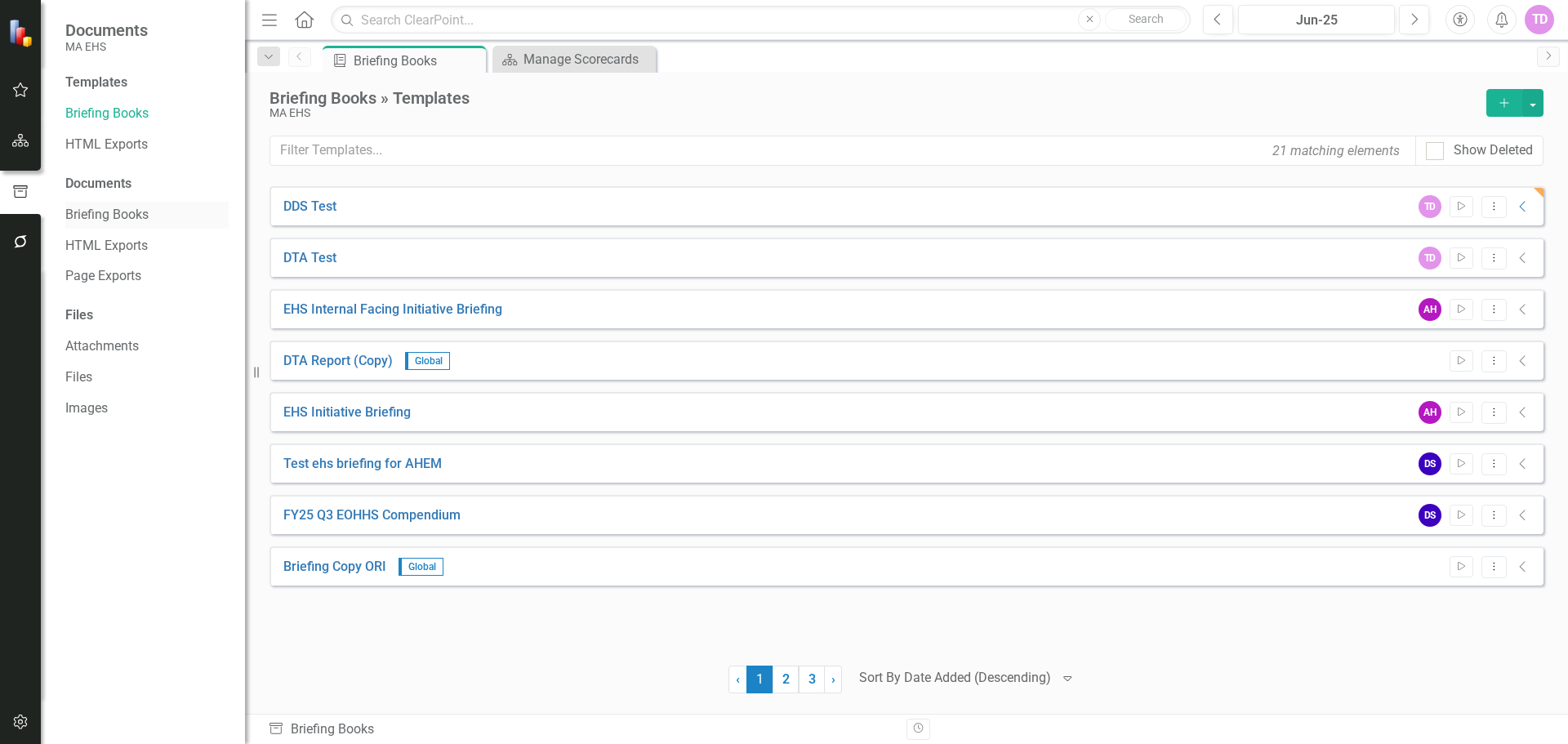
click at [119, 217] on link "Briefing Books" at bounding box center [146, 215] width 163 height 19
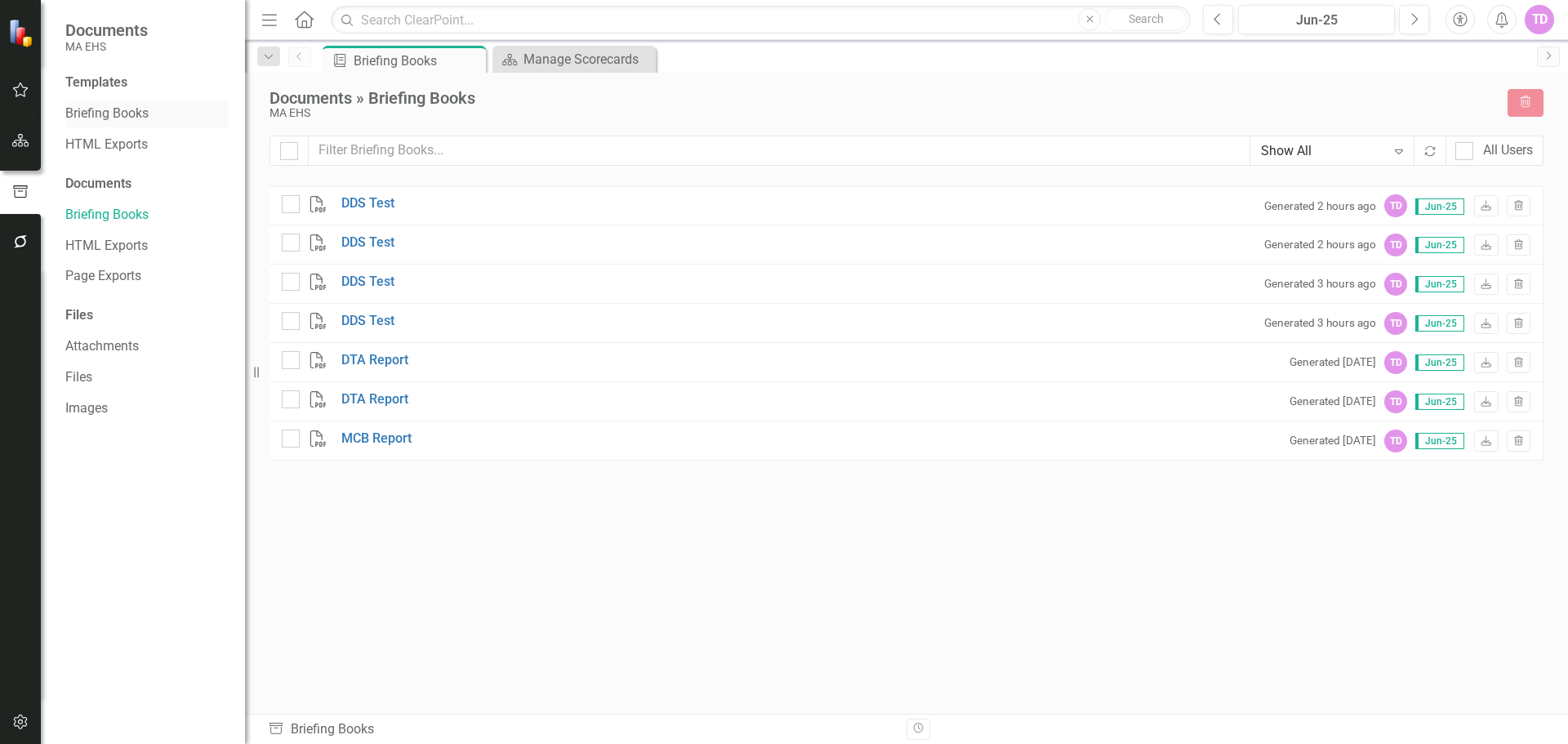
click at [96, 110] on link "Briefing Books" at bounding box center [146, 114] width 163 height 19
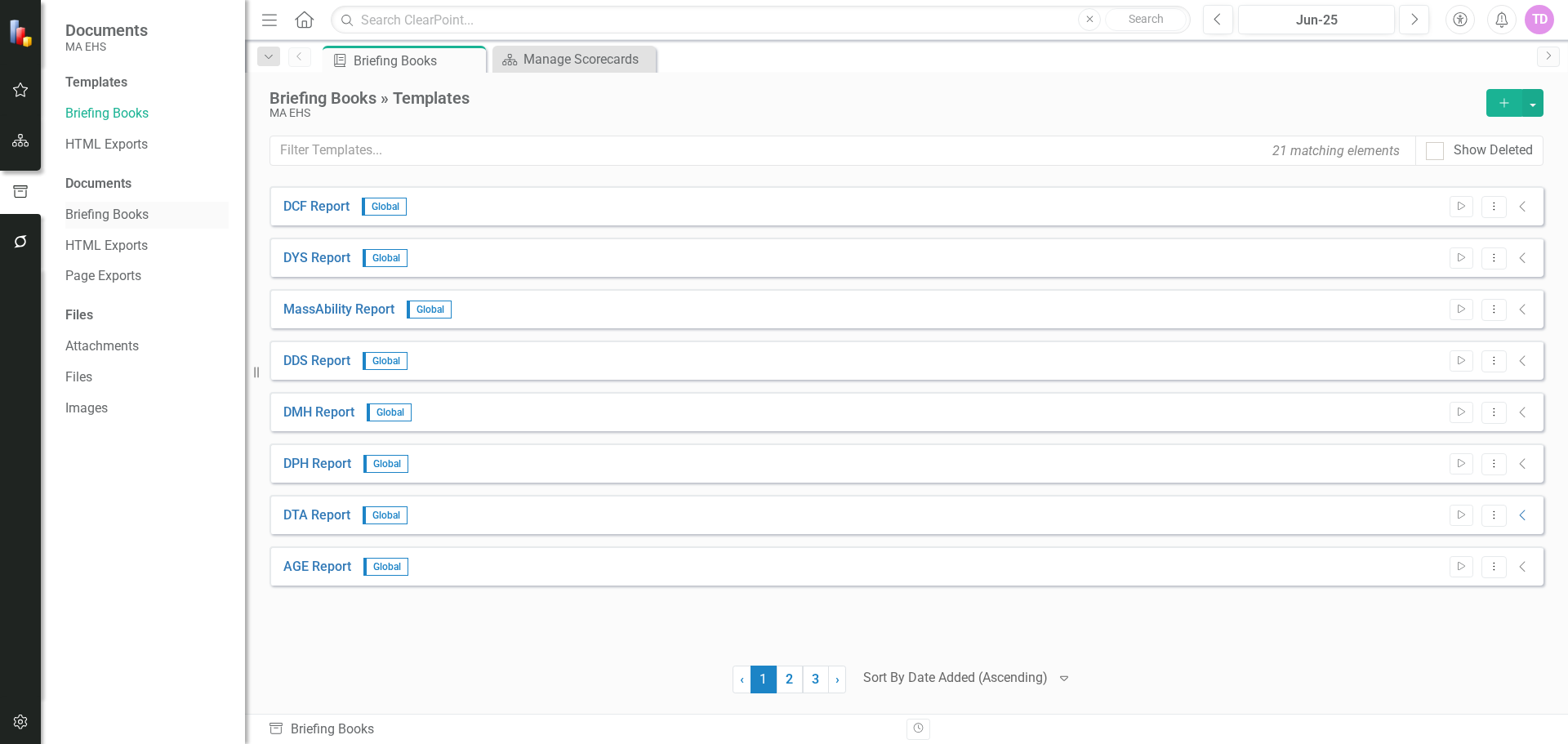
click at [105, 206] on link "Briefing Books" at bounding box center [146, 215] width 163 height 19
